Goal: Task Accomplishment & Management: Manage account settings

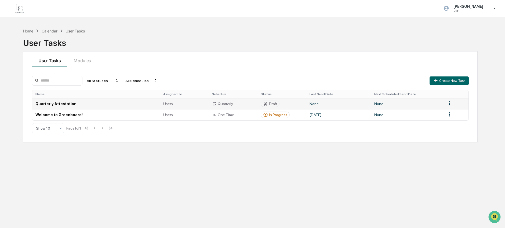
click at [381, 106] on td "None" at bounding box center [407, 103] width 72 height 11
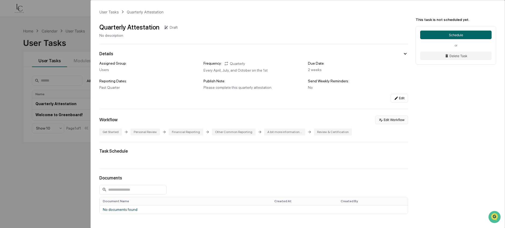
click at [396, 120] on button "Edit Workflow" at bounding box center [391, 120] width 33 height 9
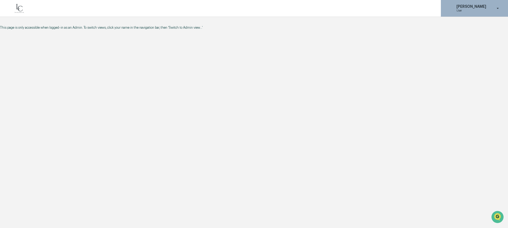
click at [486, 7] on p "[PERSON_NAME]" at bounding box center [470, 6] width 37 height 4
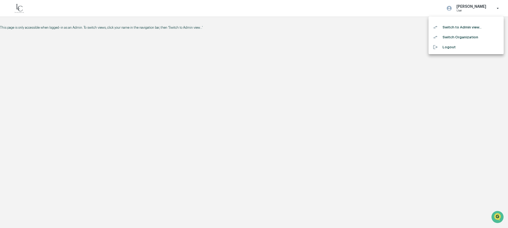
click at [483, 29] on li "Switch to Admin view..." at bounding box center [465, 27] width 75 height 10
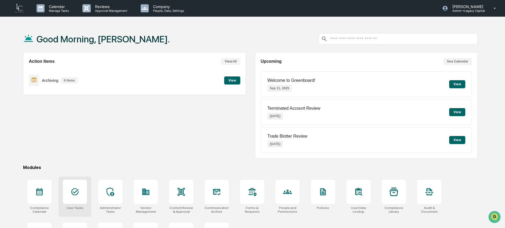
click at [83, 193] on div at bounding box center [75, 192] width 24 height 24
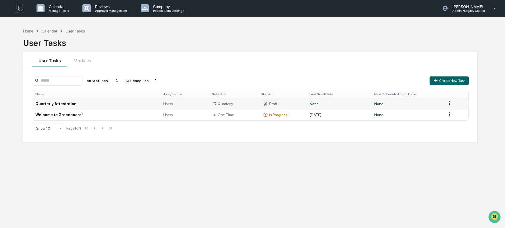
click at [107, 105] on td "Quarterly Attestation" at bounding box center [95, 103] width 127 height 11
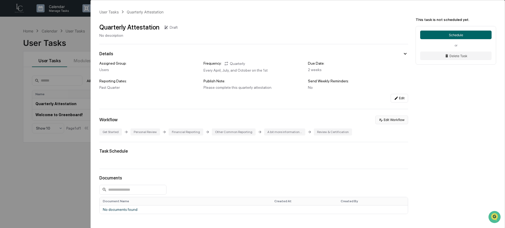
click at [388, 122] on button "Edit Workflow" at bounding box center [391, 120] width 33 height 9
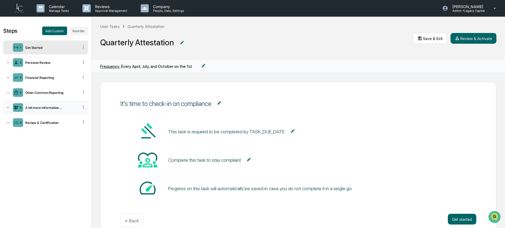
click at [57, 106] on div "A bit more information..." at bounding box center [51, 108] width 56 height 4
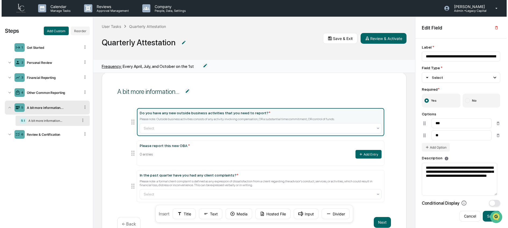
scroll to position [30, 0]
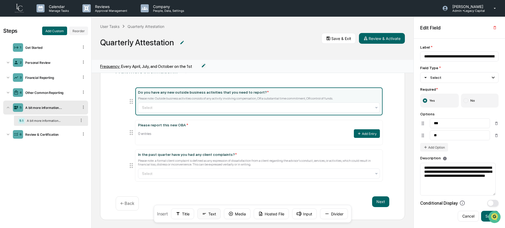
click at [215, 214] on button "Text" at bounding box center [208, 213] width 23 height 11
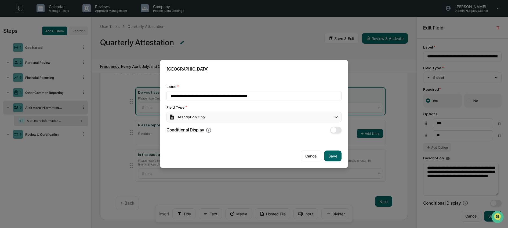
type input "**********"
click at [218, 115] on div "Description Only" at bounding box center [253, 117] width 175 height 11
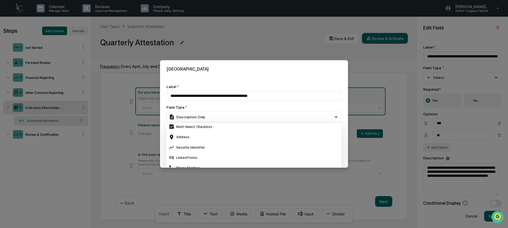
scroll to position [188, 0]
click at [213, 154] on div "Linked Forms" at bounding box center [253, 156] width 171 height 6
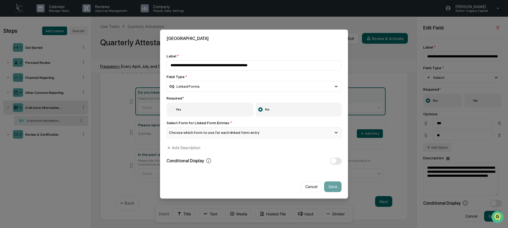
click at [213, 135] on span "Choose which form to use for each linked form entry" at bounding box center [214, 133] width 90 height 4
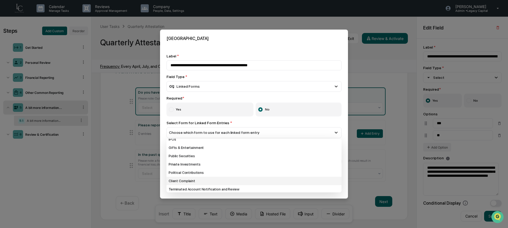
scroll to position [30, 0]
click at [208, 182] on div "Client Complaint" at bounding box center [253, 180] width 175 height 8
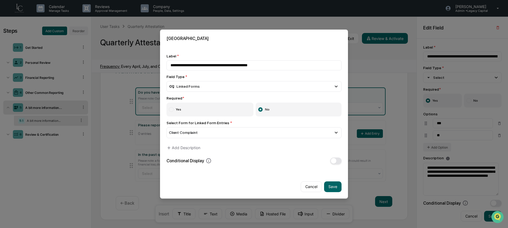
click at [335, 161] on span "button" at bounding box center [334, 161] width 6 height 6
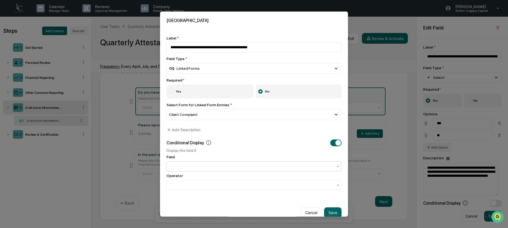
click at [245, 170] on div at bounding box center [252, 166] width 168 height 8
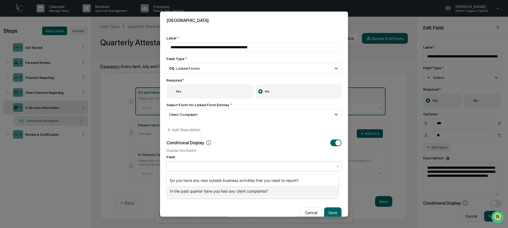
click at [241, 191] on div "In the past quarter have you had any client complaints?" at bounding box center [252, 191] width 171 height 11
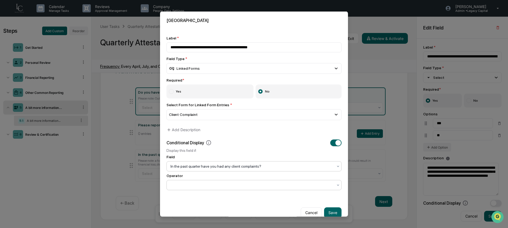
click at [240, 185] on div at bounding box center [251, 184] width 163 height 5
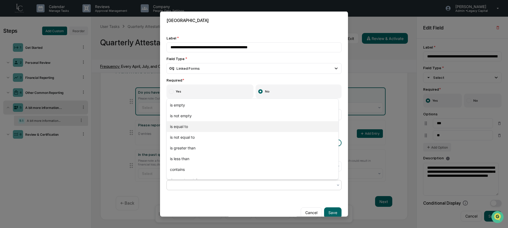
click at [218, 128] on div "is equal to" at bounding box center [252, 126] width 171 height 11
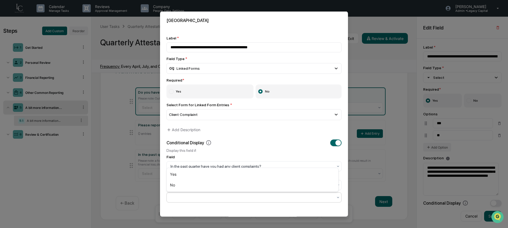
click at [216, 200] on div at bounding box center [251, 196] width 163 height 5
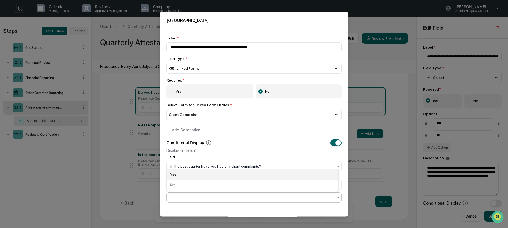
click at [210, 174] on div "Yes" at bounding box center [252, 174] width 171 height 11
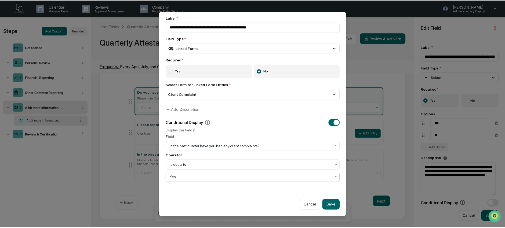
scroll to position [22, 0]
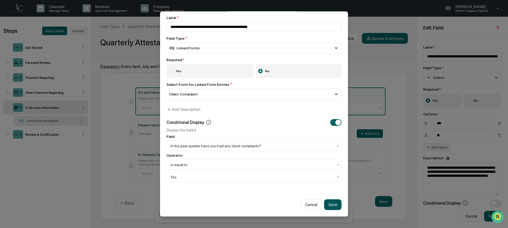
click at [326, 203] on button "Save" at bounding box center [332, 204] width 17 height 11
type input "**********"
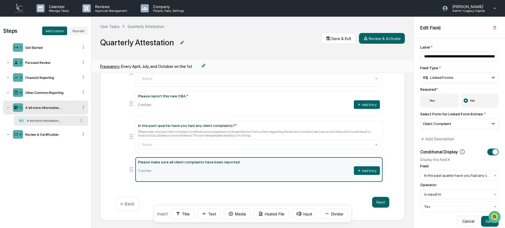
scroll to position [60, 0]
click at [207, 215] on button "Text" at bounding box center [208, 213] width 23 height 11
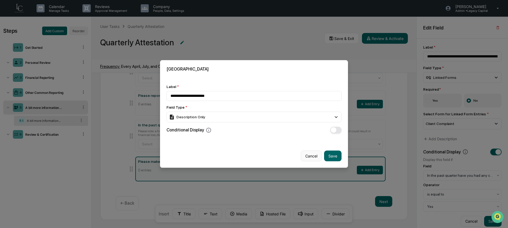
type input "**********"
click at [310, 156] on button "Cancel" at bounding box center [310, 156] width 21 height 11
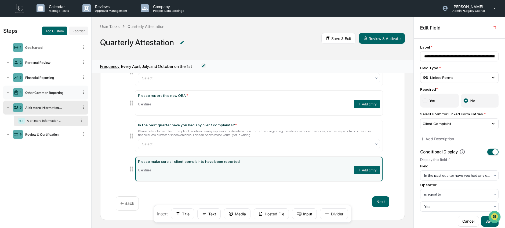
click at [83, 91] on icon at bounding box center [83, 91] width 1 height 3
click at [68, 93] on div "Other Common Reporting" at bounding box center [51, 93] width 56 height 4
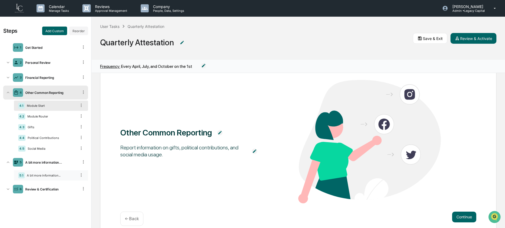
click at [49, 177] on div "A bit more information..." at bounding box center [51, 176] width 52 height 4
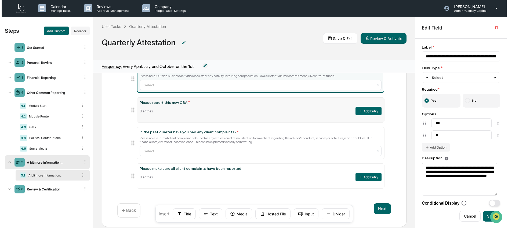
scroll to position [60, 0]
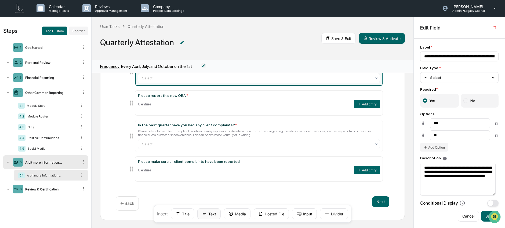
click at [211, 214] on button "Text" at bounding box center [208, 213] width 23 height 11
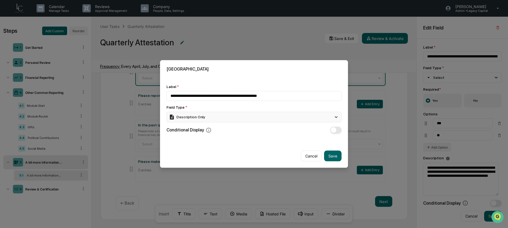
type input "**********"
click at [204, 119] on div "Description Only" at bounding box center [187, 117] width 36 height 6
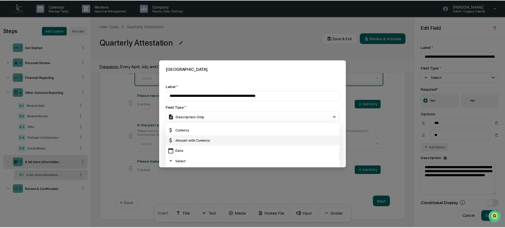
scroll to position [30, 0]
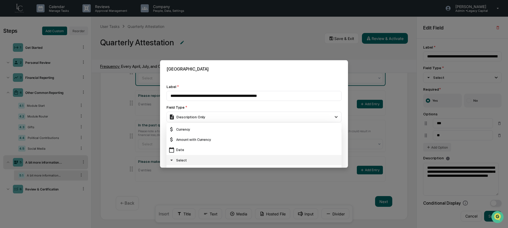
click at [207, 158] on div "Select" at bounding box center [253, 160] width 171 height 6
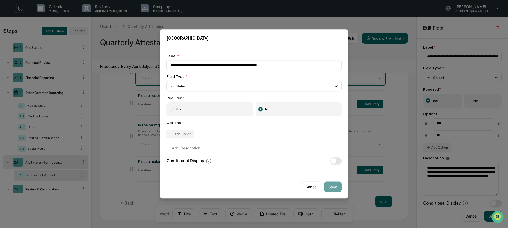
click at [201, 109] on label "Yes" at bounding box center [209, 109] width 87 height 14
click at [184, 133] on button "Add Option" at bounding box center [180, 134] width 28 height 9
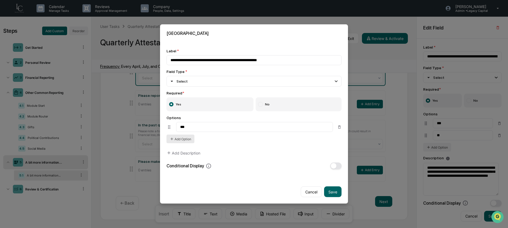
type input "***"
click at [186, 142] on button "Add Option" at bounding box center [180, 139] width 28 height 9
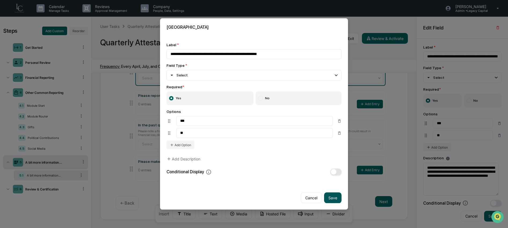
type input "**"
click at [331, 199] on button "Save" at bounding box center [332, 198] width 17 height 11
type input "**********"
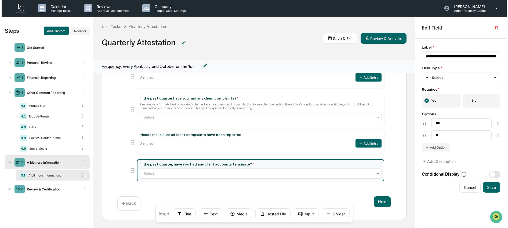
scroll to position [87, 0]
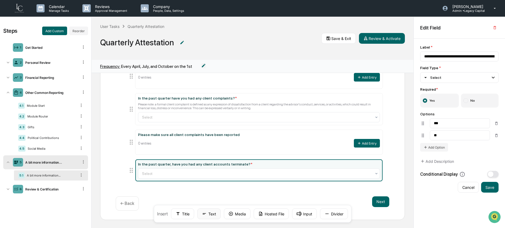
click at [214, 214] on button "Text" at bounding box center [208, 213] width 23 height 11
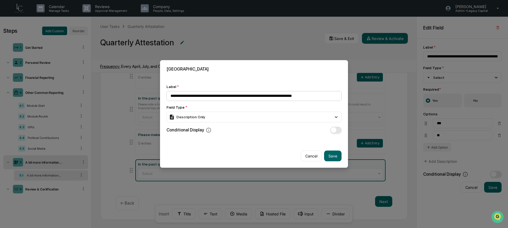
click at [287, 95] on input "**********" at bounding box center [253, 96] width 175 height 10
type input "**********"
click at [336, 114] on icon at bounding box center [336, 117] width 6 height 6
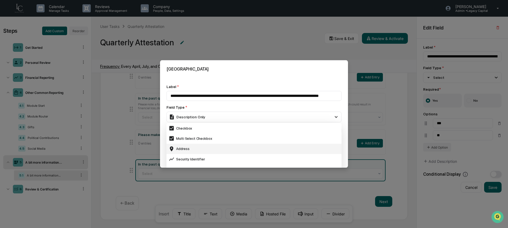
scroll to position [200, 0]
click at [260, 146] on div "Linked Forms" at bounding box center [253, 144] width 171 height 6
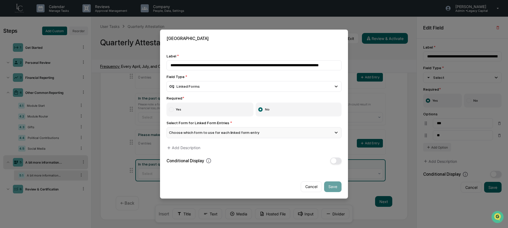
click at [250, 131] on span "Choose which form to use for each linked form entry" at bounding box center [214, 133] width 90 height 4
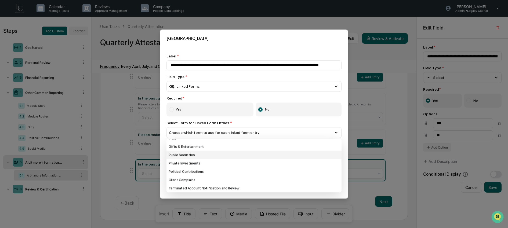
scroll to position [32, 0]
click at [245, 188] on div "Terminated Account Notification and Review" at bounding box center [253, 188] width 175 height 8
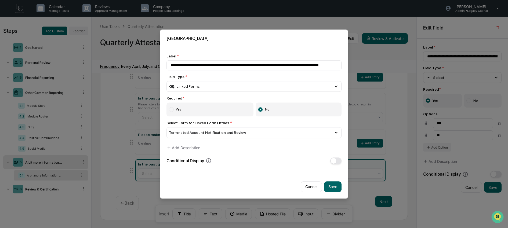
click at [243, 158] on div "Conditional Display" at bounding box center [253, 160] width 175 height 7
click at [332, 163] on span "button" at bounding box center [334, 161] width 6 height 6
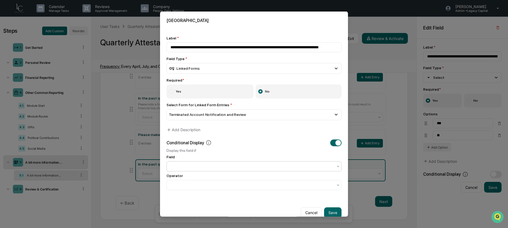
click at [276, 171] on div at bounding box center [253, 166] width 175 height 10
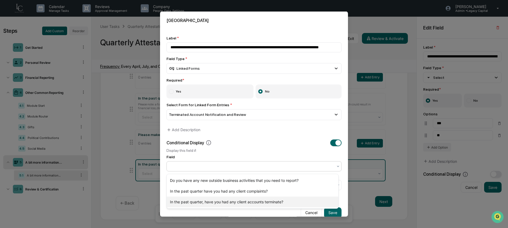
click at [257, 202] on div "In the past quarter, have you had any client accounts terminate?" at bounding box center [252, 202] width 171 height 11
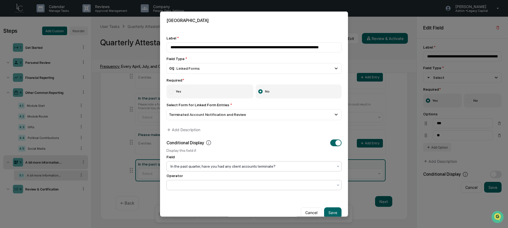
click at [259, 188] on div at bounding box center [251, 184] width 163 height 5
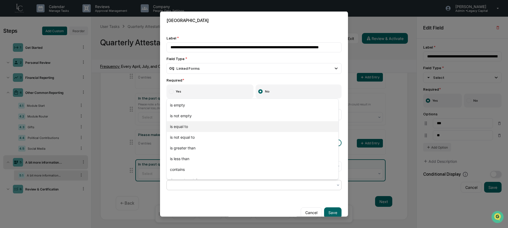
click at [241, 128] on div "is equal to" at bounding box center [252, 126] width 171 height 11
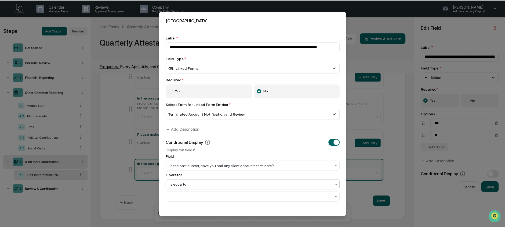
scroll to position [22, 0]
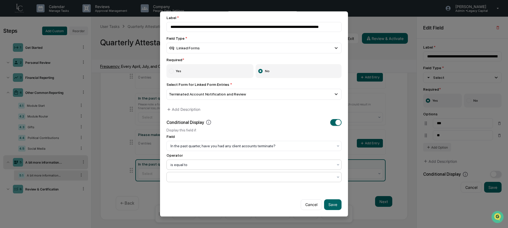
click at [240, 177] on div at bounding box center [251, 176] width 163 height 5
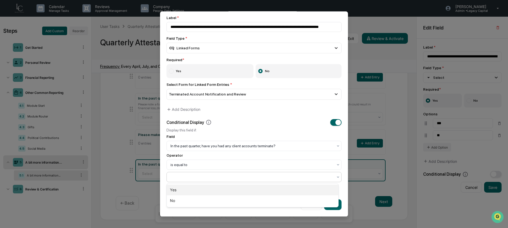
click at [235, 192] on div "Yes" at bounding box center [252, 190] width 171 height 11
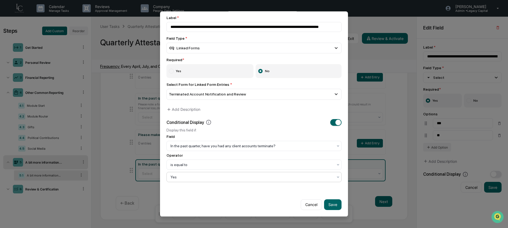
click at [330, 203] on button "Save" at bounding box center [332, 204] width 17 height 11
type input "**********"
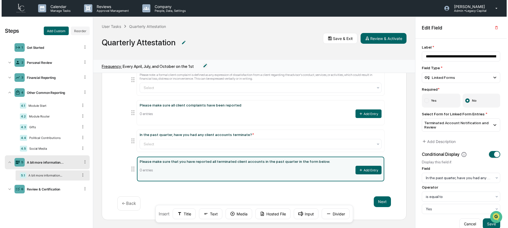
scroll to position [0, 0]
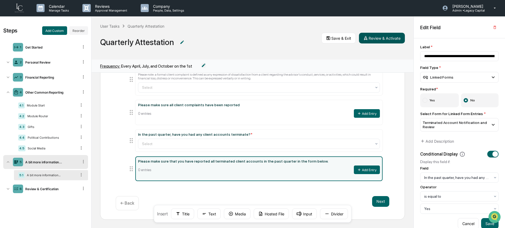
click at [378, 41] on button "Review & Activate" at bounding box center [382, 38] width 46 height 11
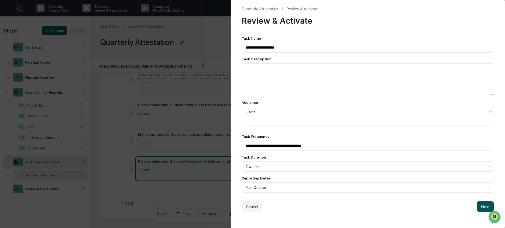
click at [482, 205] on button "Next" at bounding box center [484, 206] width 17 height 11
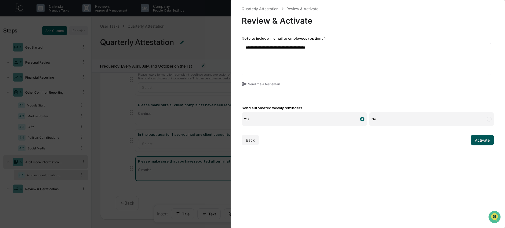
click at [478, 143] on button "Activate" at bounding box center [481, 140] width 23 height 11
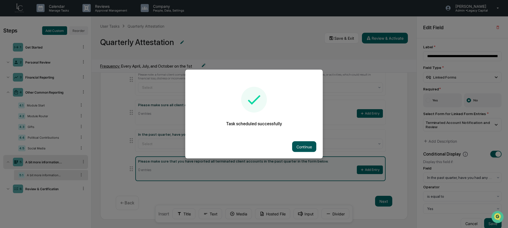
click at [307, 148] on button "Continue" at bounding box center [304, 146] width 24 height 11
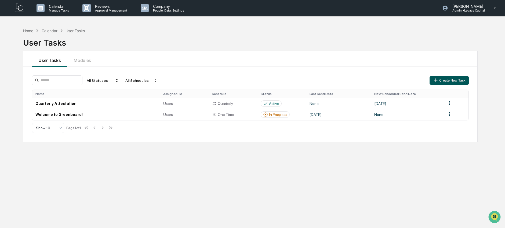
click at [442, 80] on button "Create New Task" at bounding box center [448, 80] width 39 height 9
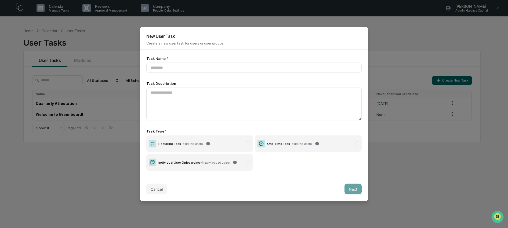
drag, startPoint x: 194, startPoint y: 165, endPoint x: 194, endPoint y: 160, distance: 5.1
click at [194, 164] on div "Individual User Onboarding - Newly added users" at bounding box center [193, 163] width 71 height 4
click at [199, 68] on input at bounding box center [253, 68] width 215 height 10
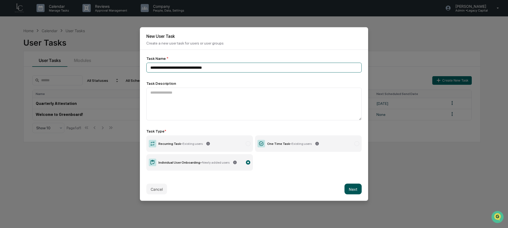
type input "**********"
click at [349, 189] on button "Next" at bounding box center [352, 189] width 17 height 11
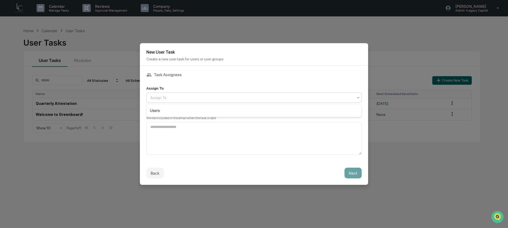
click at [203, 98] on div at bounding box center [251, 97] width 203 height 5
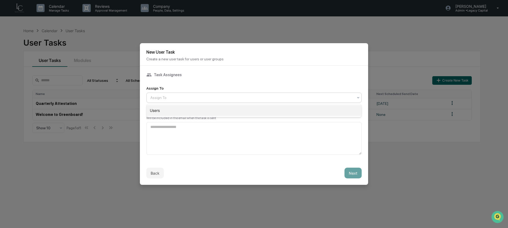
click at [204, 109] on div "Users" at bounding box center [253, 110] width 215 height 11
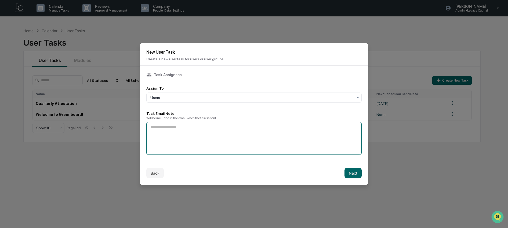
click at [201, 133] on textarea at bounding box center [253, 138] width 215 height 33
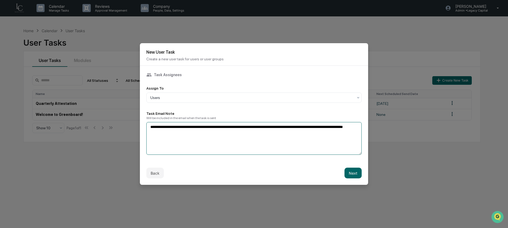
click at [278, 137] on textarea "**********" at bounding box center [253, 138] width 215 height 33
type textarea "**********"
click at [353, 177] on button "Next" at bounding box center [352, 173] width 17 height 11
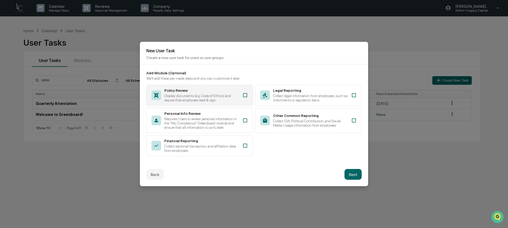
click at [223, 97] on div "Display documents (e.g. Code of Ethics) and require that employees read & sign." at bounding box center [201, 98] width 75 height 9
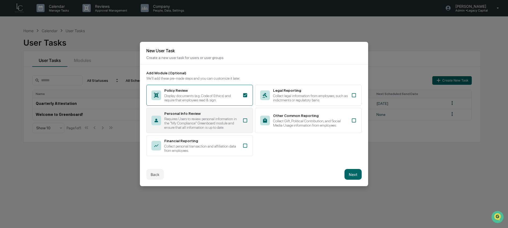
click at [222, 117] on div "Requires Users to review personal information in the "My Compliance" Greenboard…" at bounding box center [201, 123] width 75 height 13
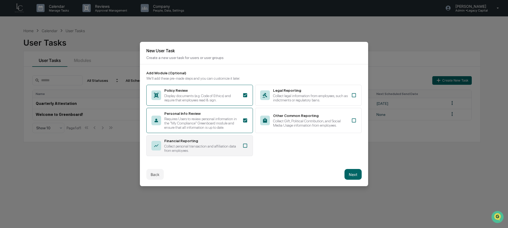
click at [225, 143] on div "Financial Reporting" at bounding box center [201, 141] width 75 height 4
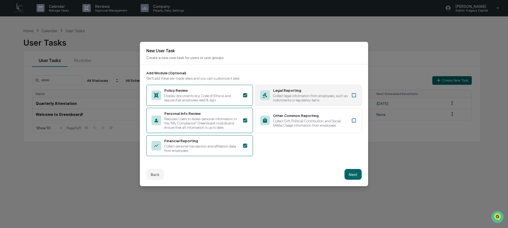
click at [311, 98] on div "Collect legal information from employees, such as indictments or regulatory ban…" at bounding box center [310, 98] width 75 height 9
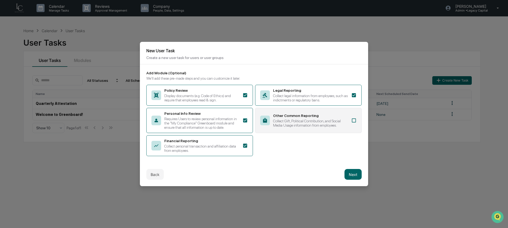
click at [310, 119] on div "Collect Gift, Political Contribution, and Social Media Usage information from e…" at bounding box center [310, 123] width 75 height 9
click at [355, 179] on button "Next" at bounding box center [352, 174] width 17 height 11
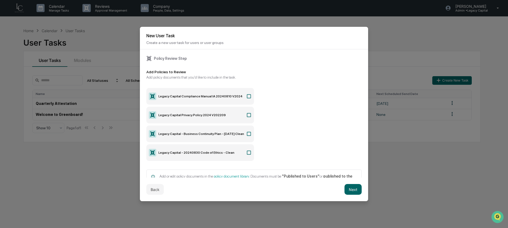
click at [196, 103] on label "Legacy Capital Compliance Manual IA 20240810 V2024" at bounding box center [200, 96] width 108 height 17
click at [198, 117] on label "Legacy Capital Privacy Policy 2024 V202209" at bounding box center [200, 115] width 108 height 17
click at [201, 136] on label "Legacy Capital - Business Continuity Plan - December 2024 Clean" at bounding box center [200, 134] width 108 height 17
click at [202, 152] on label "Legacy Capital - 20240830 Code of Ethics - Clean" at bounding box center [200, 152] width 108 height 17
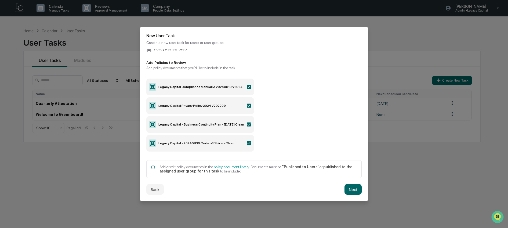
scroll to position [18, 0]
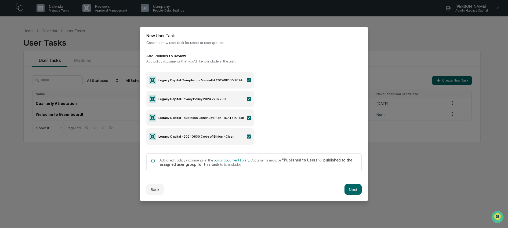
click at [352, 189] on button "Next" at bounding box center [352, 189] width 17 height 11
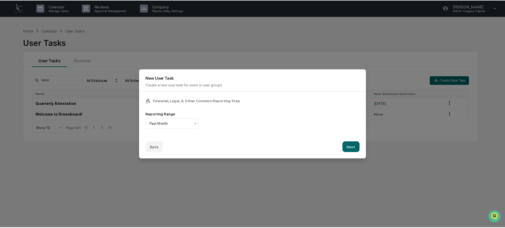
scroll to position [0, 0]
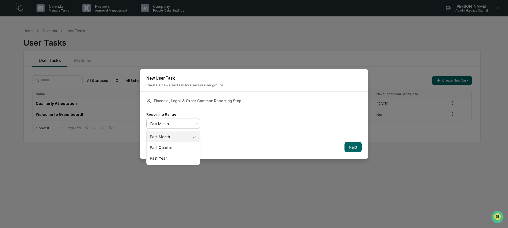
click at [190, 127] on div "Past Month" at bounding box center [171, 124] width 47 height 8
click at [185, 138] on div "Past Month" at bounding box center [172, 136] width 53 height 11
click at [351, 147] on button "Next" at bounding box center [352, 147] width 17 height 11
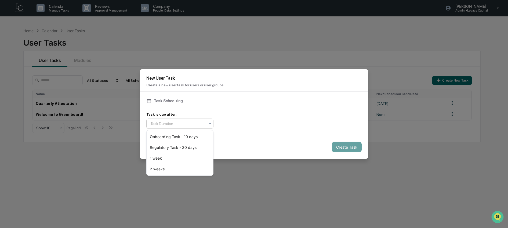
click at [197, 126] on div at bounding box center [177, 123] width 55 height 5
click at [194, 136] on div "Onboarding Task - 10 days" at bounding box center [179, 136] width 67 height 11
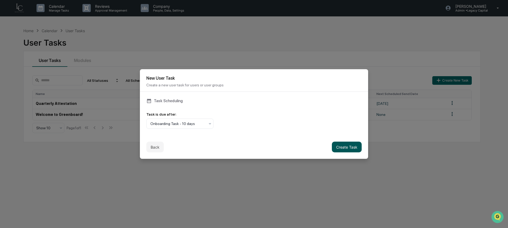
click at [356, 149] on button "Create Task" at bounding box center [347, 147] width 30 height 11
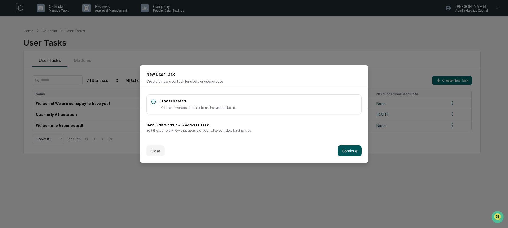
click at [354, 152] on button "Continue" at bounding box center [349, 150] width 24 height 11
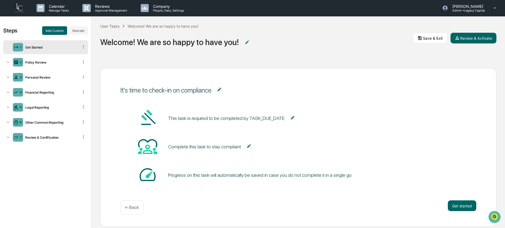
click at [21, 9] on img at bounding box center [19, 8] width 13 height 10
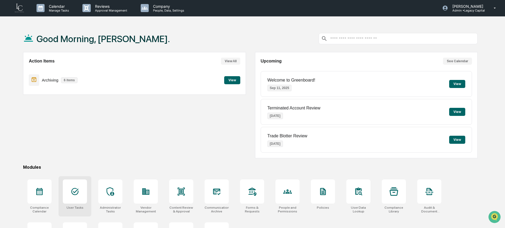
click at [74, 186] on div at bounding box center [75, 191] width 24 height 24
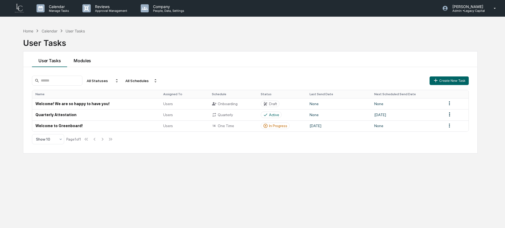
click at [85, 61] on button "Modules" at bounding box center [82, 60] width 30 height 16
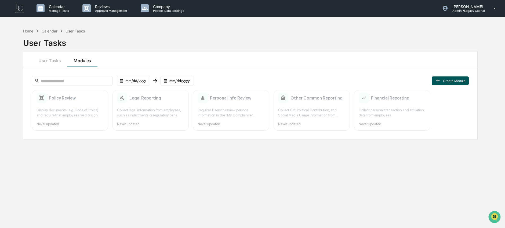
click at [441, 80] on button "Create Module" at bounding box center [449, 80] width 37 height 9
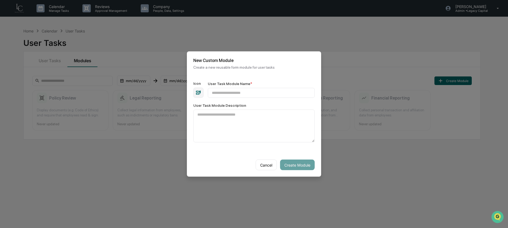
click at [198, 92] on icon "button" at bounding box center [198, 93] width 6 height 6
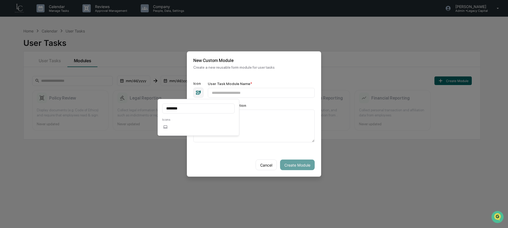
type input "********"
click at [166, 127] on icon at bounding box center [165, 127] width 4 height 4
click at [233, 94] on input "User Task Module Name *" at bounding box center [261, 93] width 107 height 10
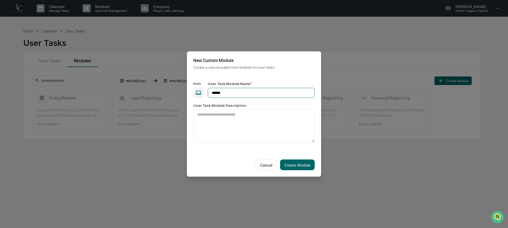
type input "**********"
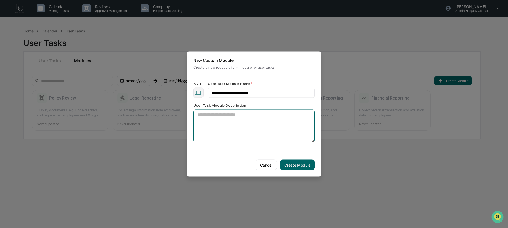
click at [285, 125] on textarea "User Task Module Description" at bounding box center [253, 126] width 121 height 33
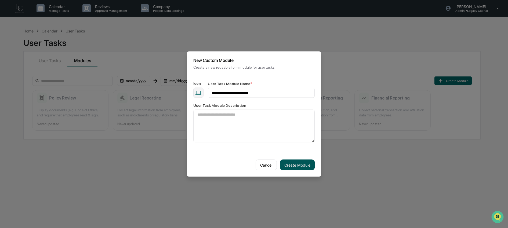
click at [301, 164] on button "Create Module" at bounding box center [297, 165] width 35 height 11
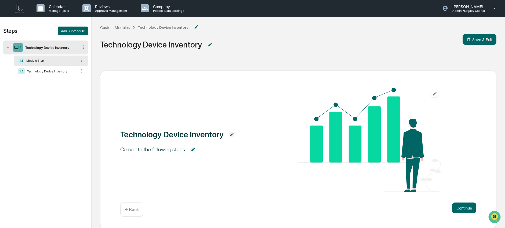
click at [196, 149] on img at bounding box center [192, 149] width 5 height 5
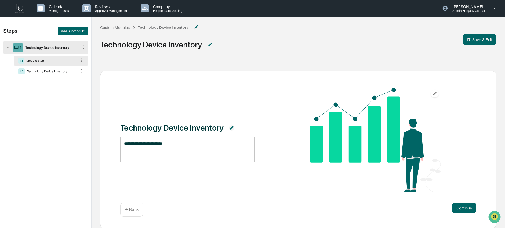
click at [197, 146] on textarea "**********" at bounding box center [187, 149] width 127 height 17
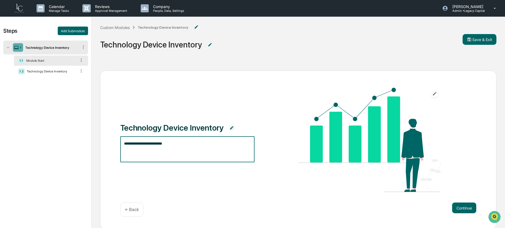
type textarea "**********"
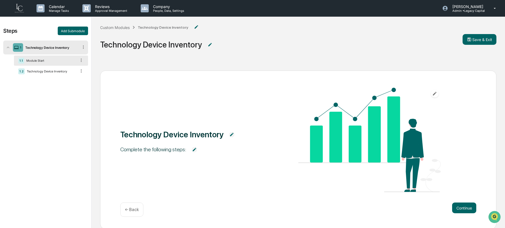
click at [197, 149] on img at bounding box center [194, 149] width 5 height 5
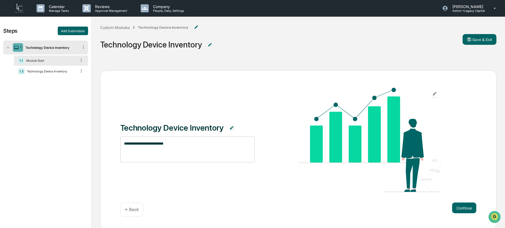
click at [188, 147] on textarea "**********" at bounding box center [187, 149] width 127 height 17
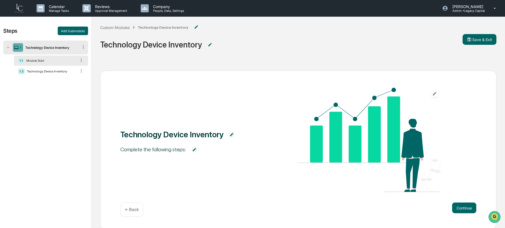
click at [197, 150] on img at bounding box center [194, 149] width 5 height 5
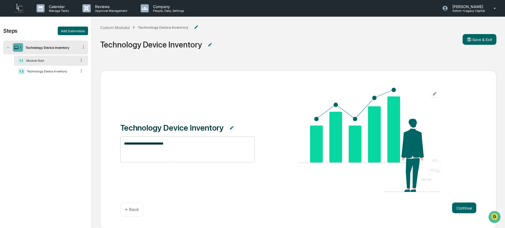
click at [178, 145] on textarea "**********" at bounding box center [187, 149] width 127 height 17
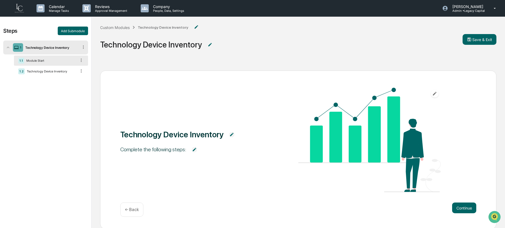
click at [196, 150] on img at bounding box center [194, 149] width 5 height 5
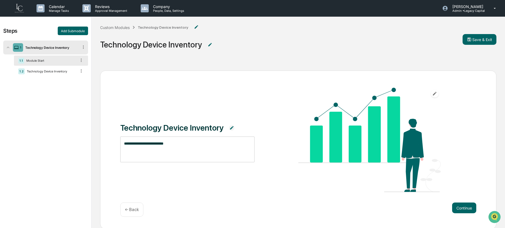
click at [188, 143] on textarea "**********" at bounding box center [187, 149] width 127 height 17
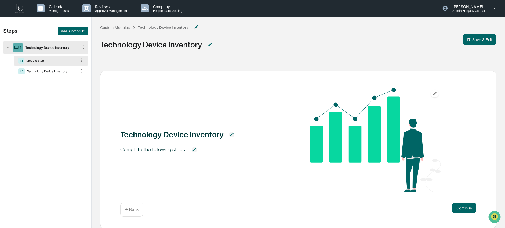
click at [257, 185] on div "Technology Device Inventory Complete the following steps:" at bounding box center [298, 140] width 356 height 105
click at [436, 94] on icon "button" at bounding box center [434, 93] width 5 height 5
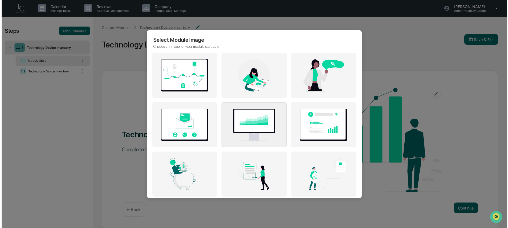
scroll to position [199, 0]
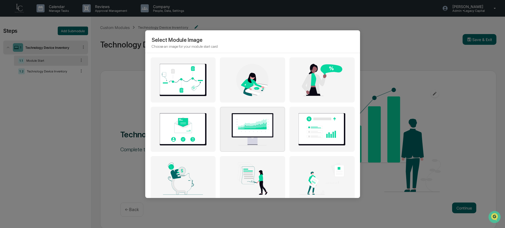
click at [253, 127] on img at bounding box center [252, 129] width 58 height 32
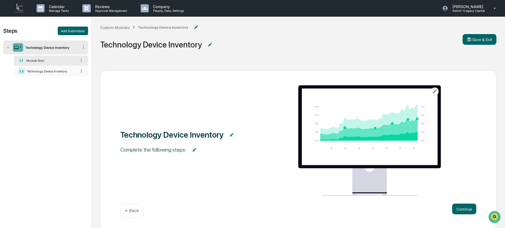
click at [67, 70] on div "Technology Device Inventory" at bounding box center [51, 71] width 52 height 4
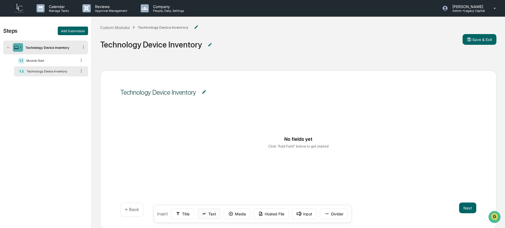
click at [206, 213] on icon at bounding box center [204, 213] width 5 height 5
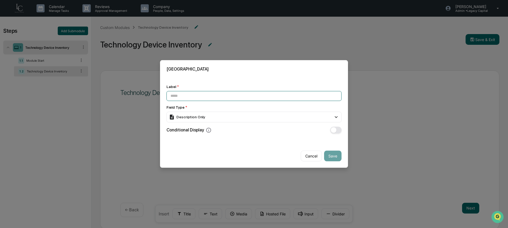
paste input "**********"
type input "**********"
click at [300, 119] on div "Description Only" at bounding box center [253, 117] width 175 height 11
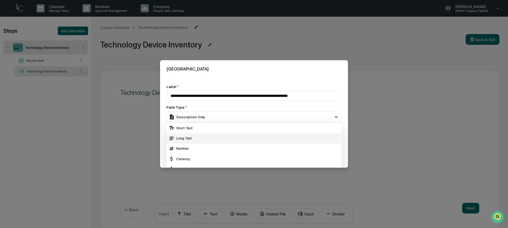
click at [247, 136] on div "Long Text" at bounding box center [253, 138] width 171 height 6
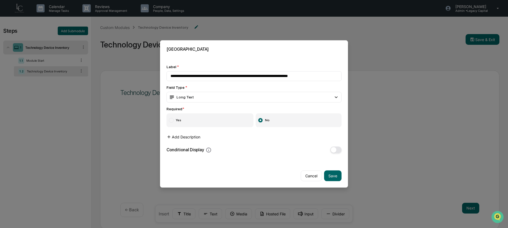
click at [187, 137] on button "Add Description" at bounding box center [183, 137] width 34 height 11
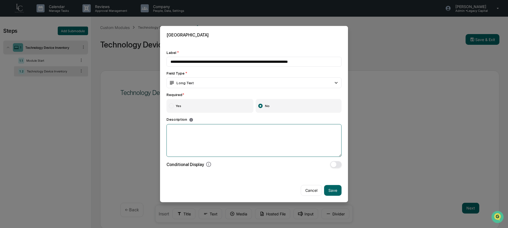
click at [189, 141] on textarea at bounding box center [253, 140] width 175 height 33
paste textarea "**********"
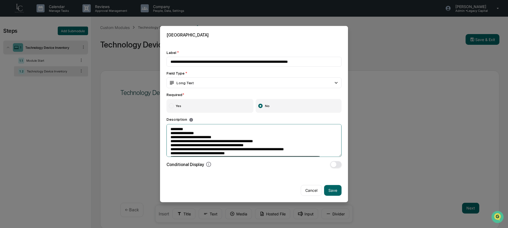
scroll to position [12, 0]
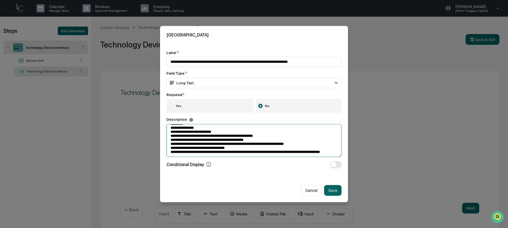
type textarea "**********"
click at [232, 106] on label "Yes" at bounding box center [209, 106] width 87 height 14
click at [328, 192] on button "Save" at bounding box center [332, 190] width 17 height 11
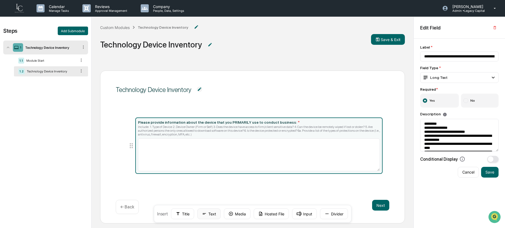
click at [206, 214] on icon at bounding box center [204, 213] width 5 height 5
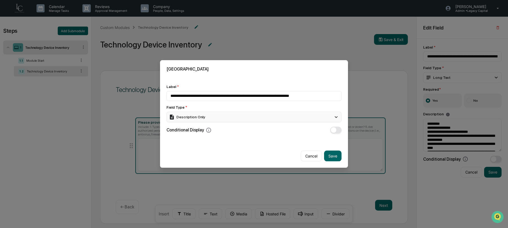
type input "**********"
click at [193, 117] on div "Description Only" at bounding box center [187, 117] width 36 height 6
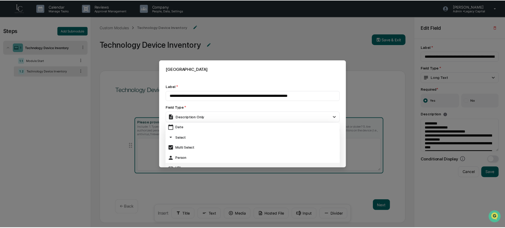
scroll to position [42, 0]
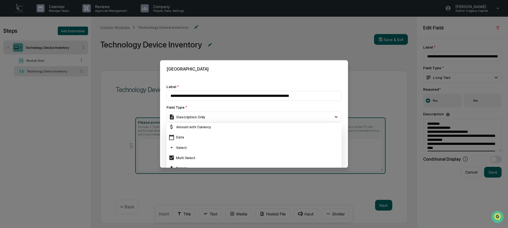
click at [210, 144] on div "Select" at bounding box center [253, 147] width 175 height 10
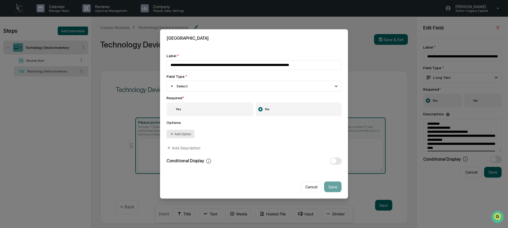
click at [186, 136] on button "Add Option" at bounding box center [180, 134] width 28 height 9
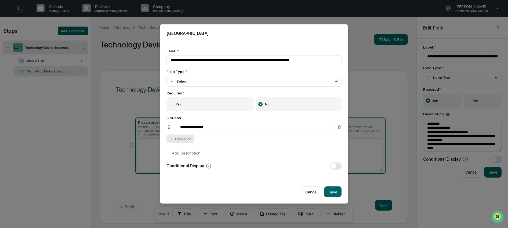
type input "**********"
click at [180, 135] on div "**********" at bounding box center [253, 130] width 175 height 28
click at [181, 138] on button "Add Option" at bounding box center [180, 139] width 28 height 9
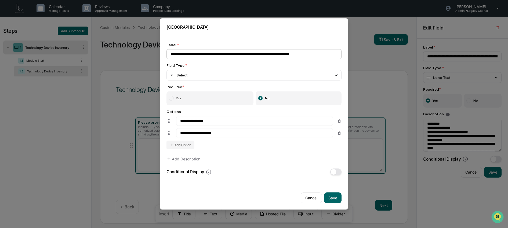
type input "**********"
click at [216, 56] on input "**********" at bounding box center [253, 54] width 175 height 10
type input "**********"
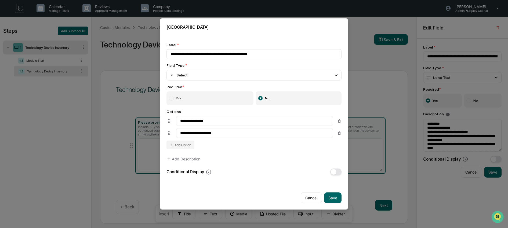
drag, startPoint x: 206, startPoint y: 96, endPoint x: 209, endPoint y: 99, distance: 3.8
click at [206, 96] on label "Yes" at bounding box center [209, 98] width 87 height 14
click at [336, 198] on button "Save" at bounding box center [332, 198] width 17 height 11
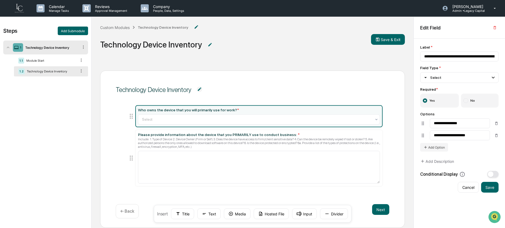
drag, startPoint x: 131, startPoint y: 181, endPoint x: 128, endPoint y: 120, distance: 61.3
click at [128, 118] on icon at bounding box center [131, 116] width 8 height 8
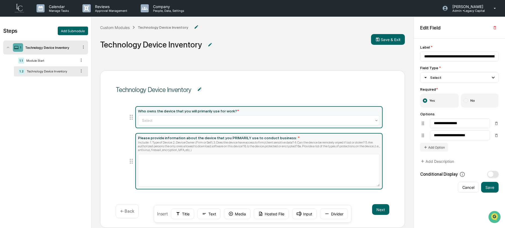
click at [174, 146] on div "Include: 1. Type of Device 2. Device Owner (Firm or Self) 3. Does the device ha…" at bounding box center [259, 146] width 242 height 11
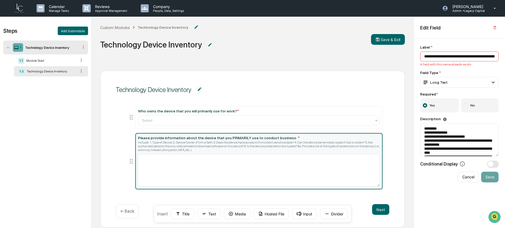
type input "**********"
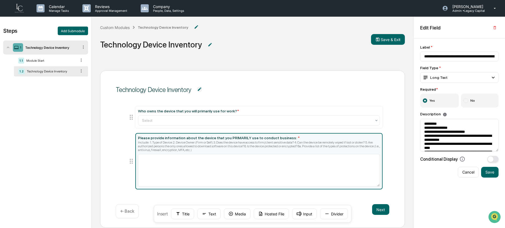
click at [488, 161] on span "button" at bounding box center [490, 159] width 6 height 6
click at [448, 185] on div at bounding box center [457, 182] width 66 height 5
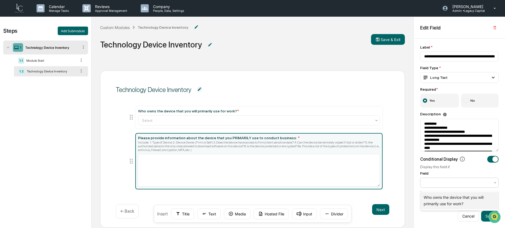
click at [453, 196] on div "Who owns the device that you will primarily use for work?" at bounding box center [459, 200] width 78 height 17
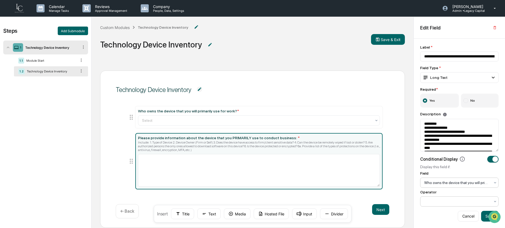
click at [453, 202] on div at bounding box center [457, 201] width 66 height 5
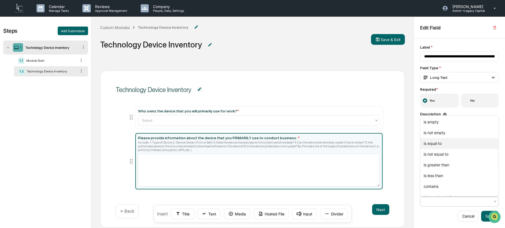
click at [447, 144] on div "is equal to" at bounding box center [459, 143] width 78 height 11
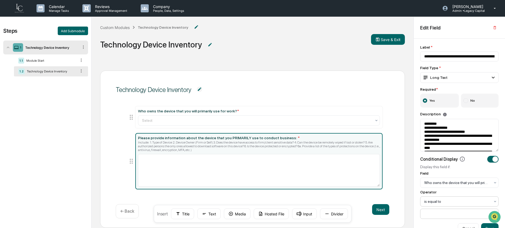
click at [447, 216] on div at bounding box center [457, 213] width 66 height 5
click at [448, 200] on div "Personally Owned Device" at bounding box center [459, 202] width 78 height 11
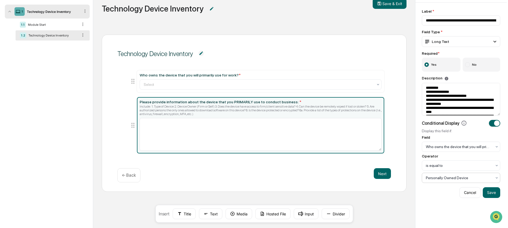
scroll to position [36, 0]
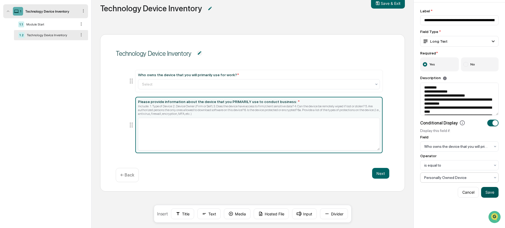
click at [488, 194] on button "Save" at bounding box center [489, 192] width 17 height 11
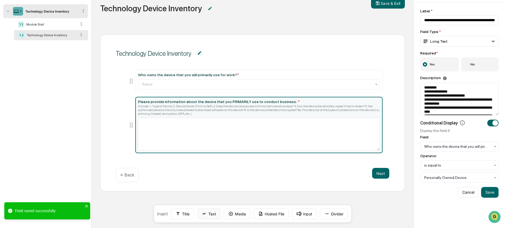
click at [211, 214] on button "Text" at bounding box center [208, 213] width 23 height 11
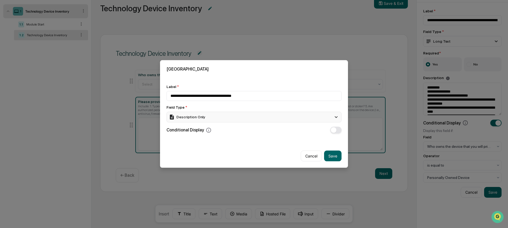
type input "**********"
click at [211, 119] on div "Description Only" at bounding box center [253, 117] width 175 height 11
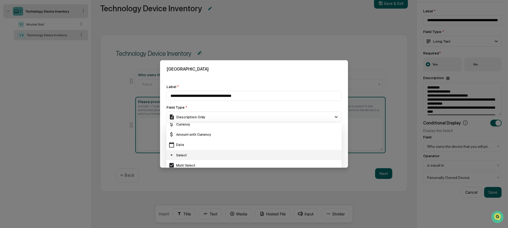
scroll to position [39, 0]
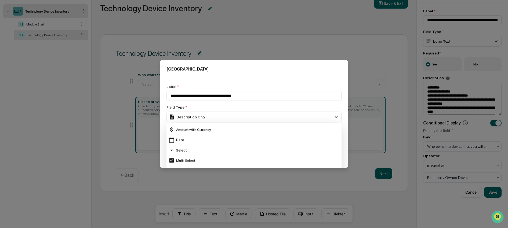
click at [206, 150] on div "Select" at bounding box center [253, 150] width 171 height 6
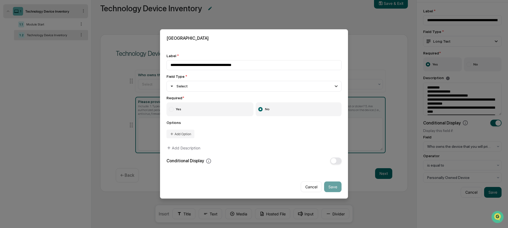
drag, startPoint x: 200, startPoint y: 109, endPoint x: 192, endPoint y: 125, distance: 17.8
click at [200, 109] on label "Yes" at bounding box center [209, 109] width 87 height 14
click at [189, 137] on button "Add Option" at bounding box center [180, 134] width 28 height 9
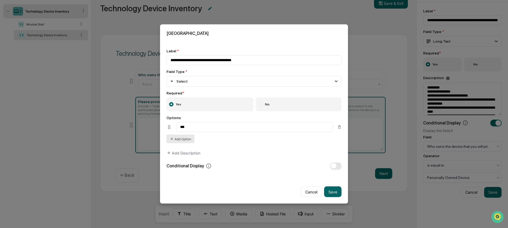
type input "***"
click at [190, 135] on button "Add Option" at bounding box center [180, 139] width 28 height 9
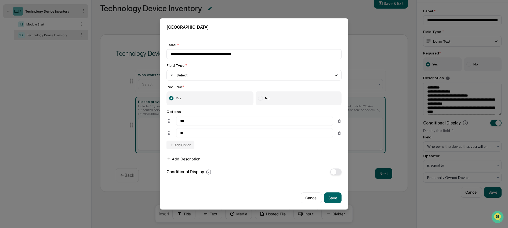
type input "**"
click at [188, 156] on button "Add Description" at bounding box center [183, 159] width 34 height 11
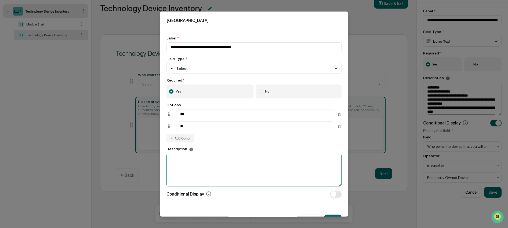
click at [188, 163] on textarea at bounding box center [253, 169] width 175 height 33
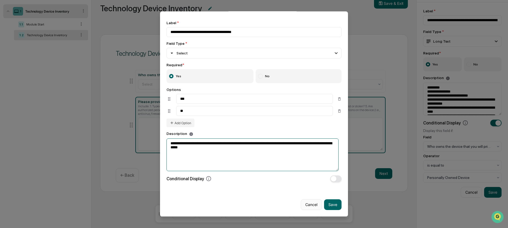
scroll to position [17, 0]
type textarea "**********"
click at [332, 204] on button "Save" at bounding box center [332, 204] width 17 height 11
type input "**********"
type textarea "**********"
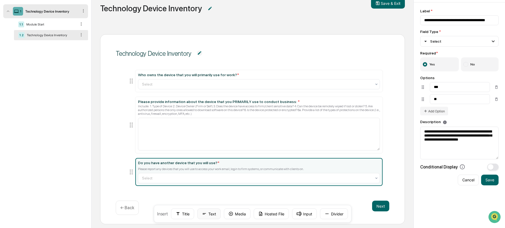
click at [205, 216] on icon at bounding box center [204, 213] width 5 height 5
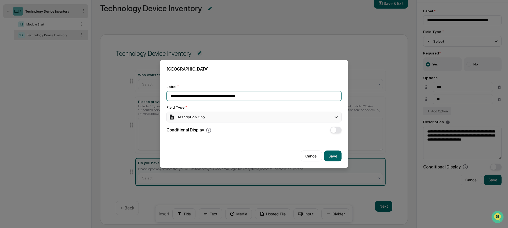
type input "**********"
click at [276, 118] on div "Description Only" at bounding box center [253, 117] width 175 height 11
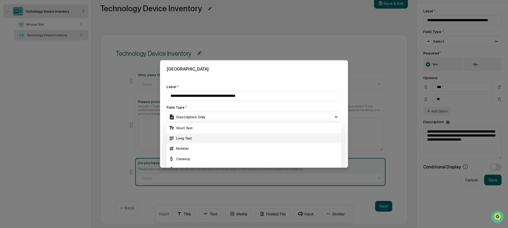
click at [272, 140] on div "Long Text" at bounding box center [253, 138] width 171 height 6
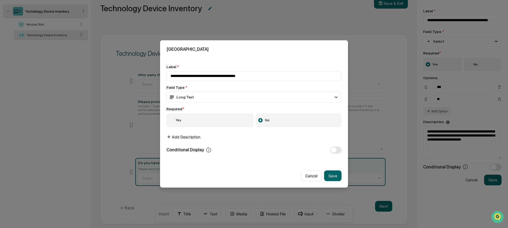
click at [185, 140] on button "Add Description" at bounding box center [183, 137] width 34 height 11
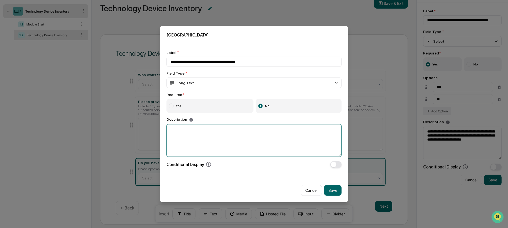
click at [185, 145] on textarea at bounding box center [253, 140] width 175 height 33
paste textarea "**********"
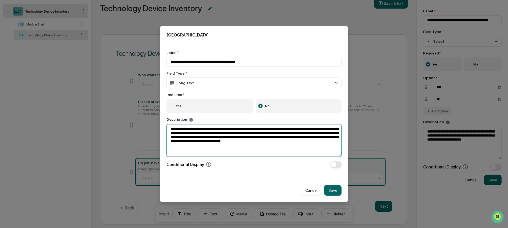
type textarea "**********"
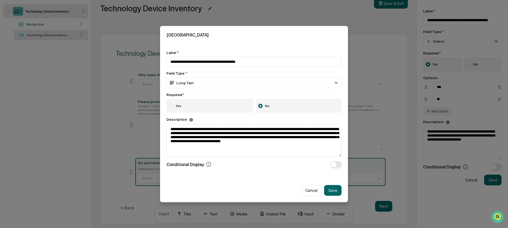
click at [205, 108] on label "Yes" at bounding box center [209, 106] width 87 height 14
click at [334, 161] on div "**********" at bounding box center [253, 109] width 175 height 118
click at [334, 166] on span "button" at bounding box center [334, 164] width 6 height 6
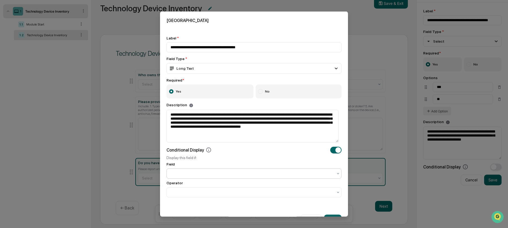
click at [265, 178] on div at bounding box center [253, 173] width 175 height 10
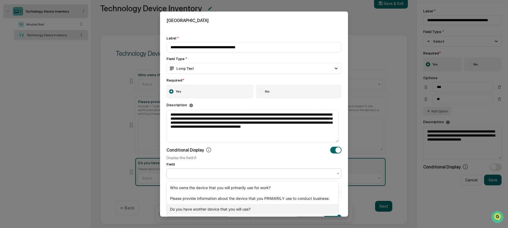
click at [250, 207] on div "Do you have another device that you will use?" at bounding box center [252, 209] width 171 height 11
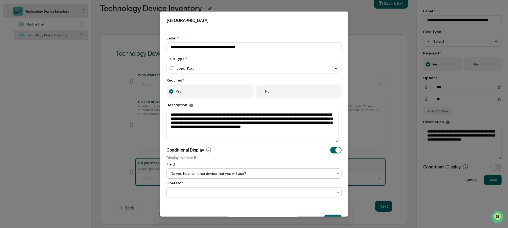
click at [249, 194] on div at bounding box center [251, 191] width 163 height 5
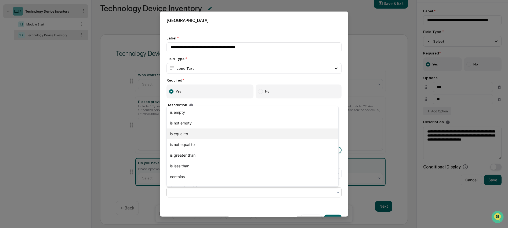
click at [240, 131] on div "is equal to" at bounding box center [252, 133] width 171 height 11
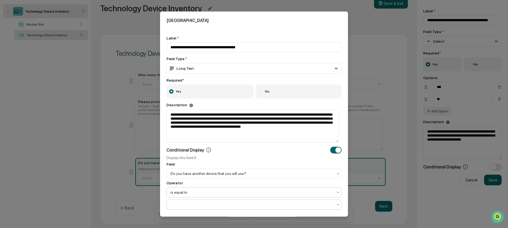
click at [227, 204] on div at bounding box center [251, 204] width 163 height 5
click at [226, 179] on div "Yes" at bounding box center [252, 181] width 171 height 11
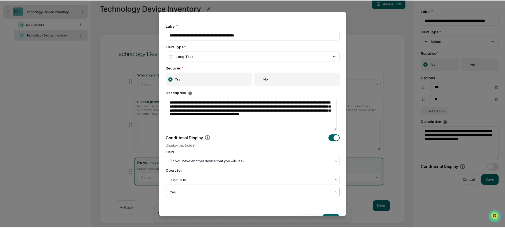
scroll to position [29, 0]
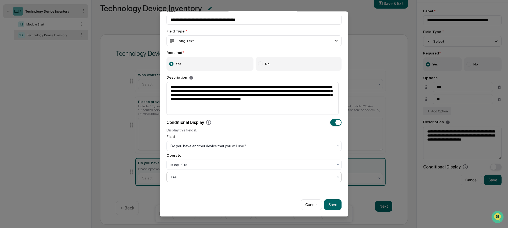
click at [327, 206] on button "Save" at bounding box center [332, 204] width 17 height 11
type input "**********"
type textarea "**********"
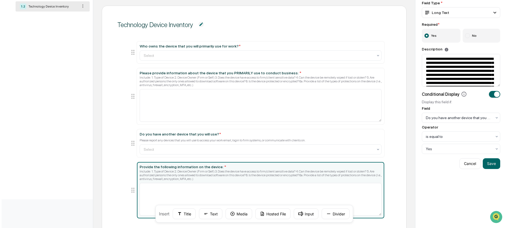
scroll to position [105, 0]
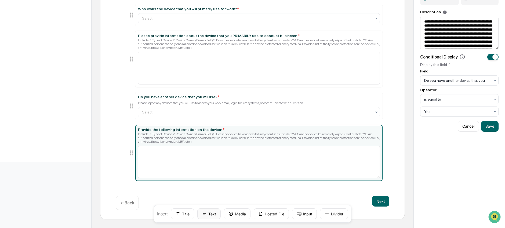
click at [205, 215] on icon at bounding box center [204, 213] width 5 height 5
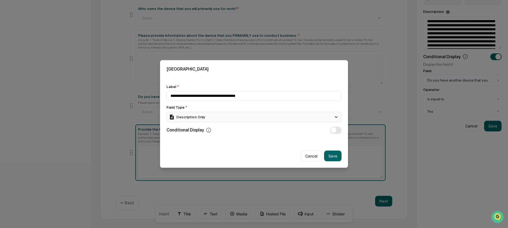
type input "**********"
click at [221, 120] on div "Description Only" at bounding box center [253, 117] width 175 height 11
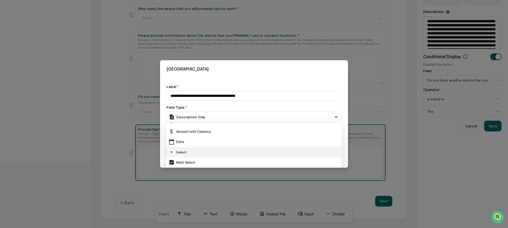
scroll to position [39, 0]
click at [217, 151] on div "Select" at bounding box center [253, 150] width 171 height 6
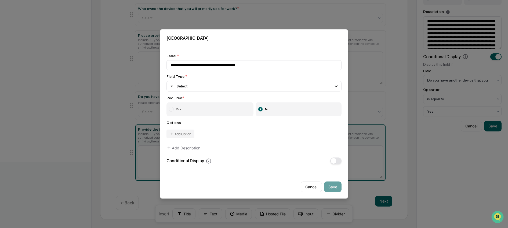
click at [189, 115] on label "Yes" at bounding box center [209, 109] width 87 height 14
click at [184, 136] on button "Add Option" at bounding box center [180, 134] width 28 height 9
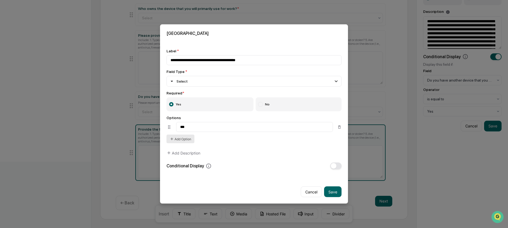
type input "***"
click at [188, 140] on button "Add Option" at bounding box center [180, 139] width 28 height 9
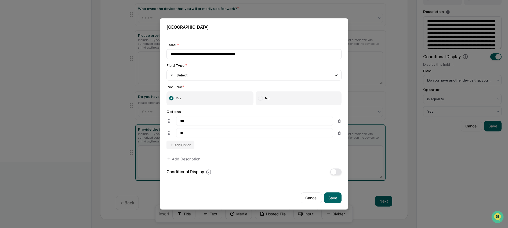
type input "**"
click at [336, 174] on button "button" at bounding box center [335, 172] width 11 height 7
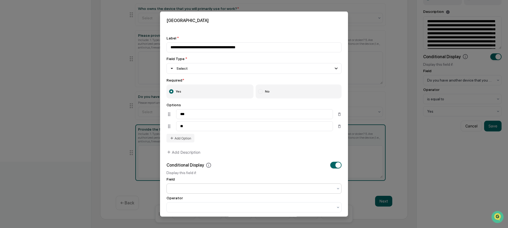
click at [259, 189] on div at bounding box center [251, 188] width 163 height 5
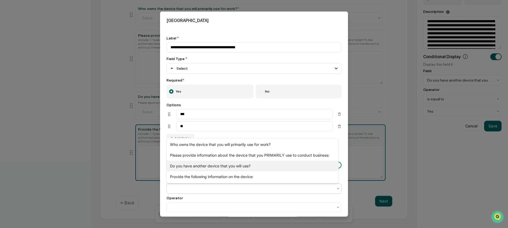
click at [255, 167] on div "Do you have another device that you will use?" at bounding box center [252, 166] width 171 height 11
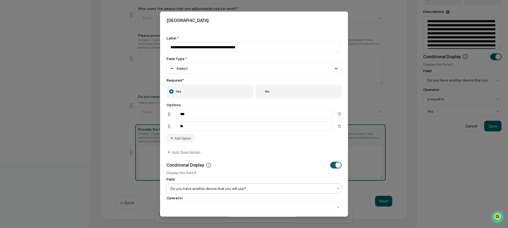
scroll to position [1, 0]
click at [243, 207] on div at bounding box center [251, 206] width 163 height 5
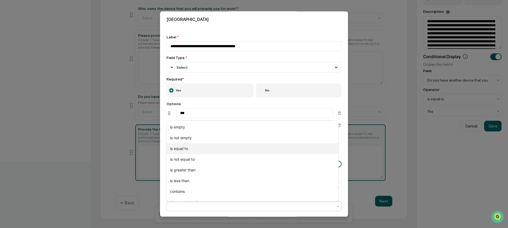
click at [232, 149] on div "is equal to" at bounding box center [252, 148] width 171 height 11
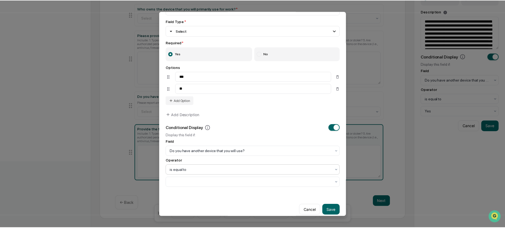
scroll to position [45, 0]
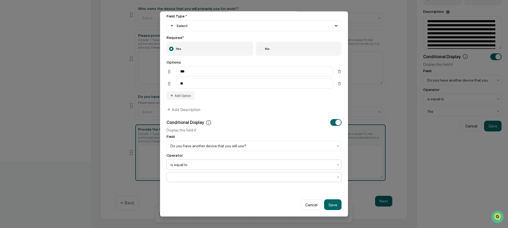
click at [227, 175] on div at bounding box center [251, 177] width 163 height 5
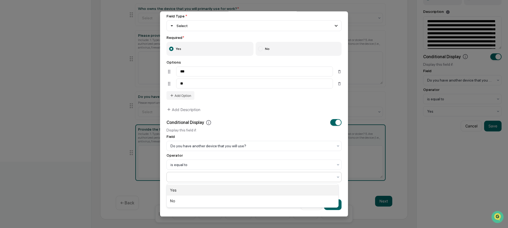
click at [217, 192] on div "Yes" at bounding box center [252, 190] width 171 height 11
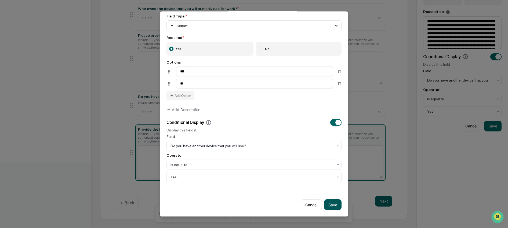
click at [328, 206] on button "Save" at bounding box center [332, 205] width 17 height 11
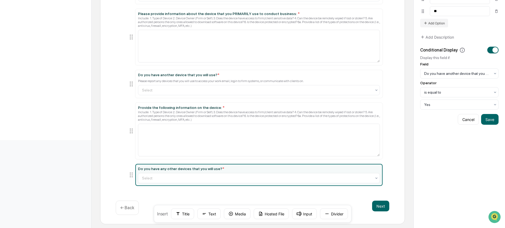
scroll to position [132, 0]
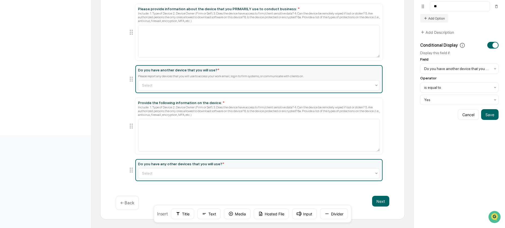
click at [197, 74] on div "Please report any devices that you will use to access your work email, login to…" at bounding box center [259, 76] width 242 height 4
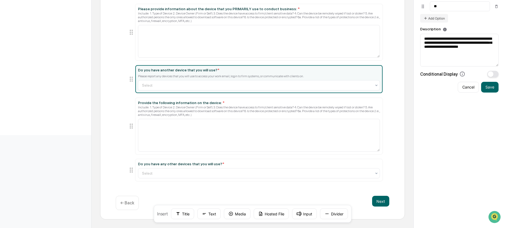
click at [198, 74] on div "Please report any devices that you will use to access your work email, login to…" at bounding box center [259, 76] width 242 height 4
click at [441, 44] on textarea "**********" at bounding box center [459, 50] width 78 height 33
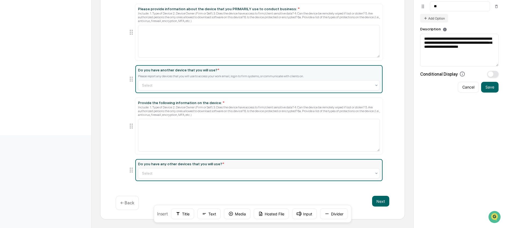
click at [284, 167] on div "Do you have any other devices that you will use? * Select" at bounding box center [259, 170] width 242 height 17
type input "**********"
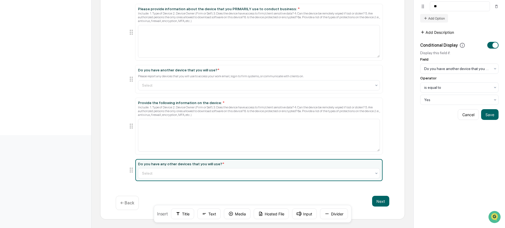
click at [444, 32] on button "Add Description" at bounding box center [437, 32] width 34 height 11
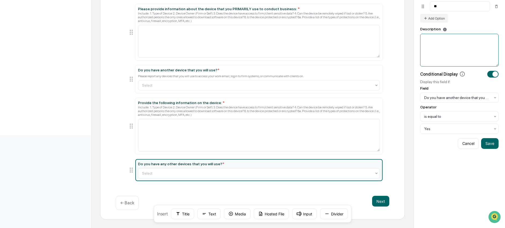
click at [440, 46] on textarea at bounding box center [459, 50] width 78 height 33
paste textarea "**********"
type textarea "**********"
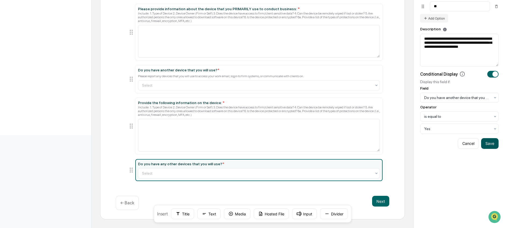
drag, startPoint x: 488, startPoint y: 144, endPoint x: 454, endPoint y: 149, distance: 33.9
click at [487, 144] on button "Save" at bounding box center [489, 143] width 17 height 11
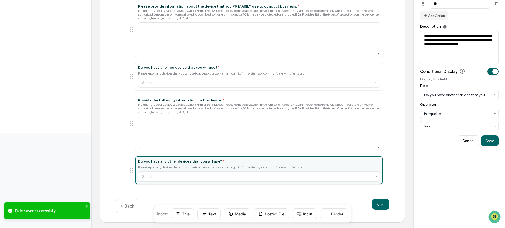
scroll to position [138, 0]
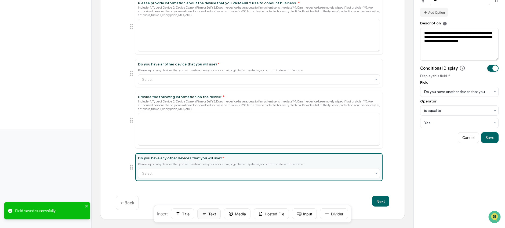
click at [207, 214] on button "Text" at bounding box center [208, 213] width 23 height 11
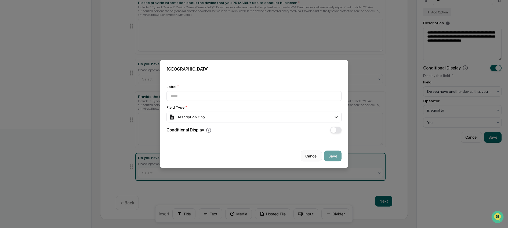
click at [317, 156] on button "Cancel" at bounding box center [310, 156] width 21 height 11
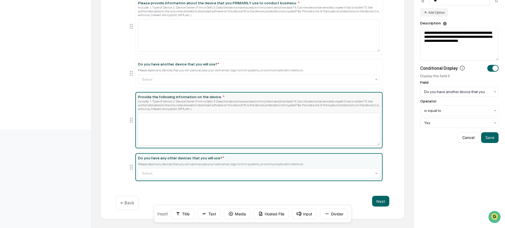
click at [284, 97] on div "Provide the following information on the device: *" at bounding box center [259, 97] width 242 height 4
type input "**********"
type textarea "**********"
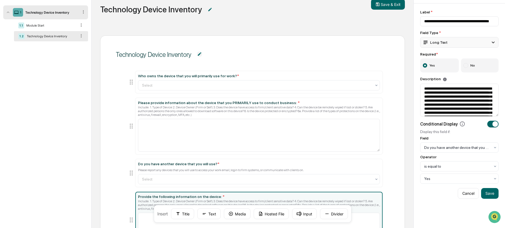
scroll to position [0, 0]
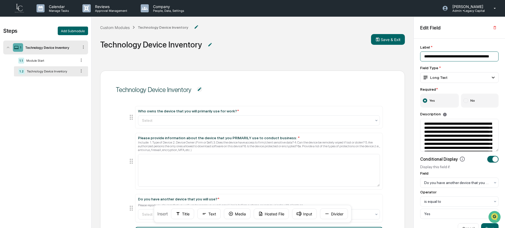
click at [449, 57] on input "**********" at bounding box center [459, 57] width 78 height 10
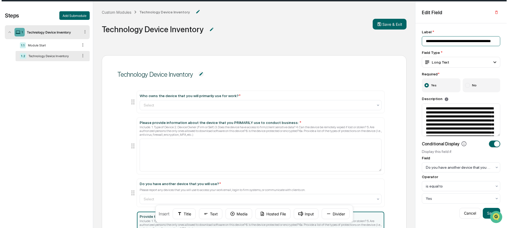
scroll to position [83, 0]
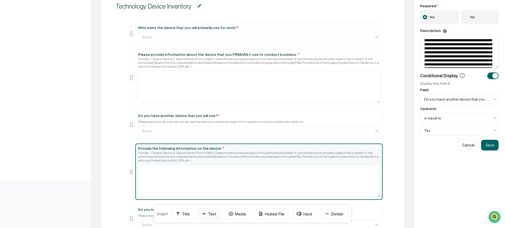
click at [211, 217] on button "Text" at bounding box center [208, 213] width 23 height 11
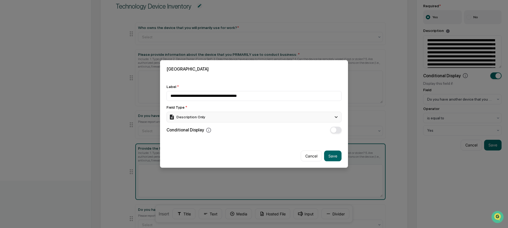
type input "**********"
click at [228, 119] on div "Description Only" at bounding box center [253, 117] width 175 height 11
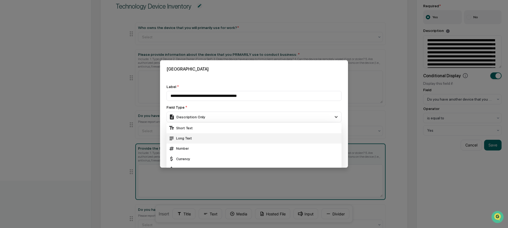
click at [223, 138] on div "Long Text" at bounding box center [253, 138] width 171 height 6
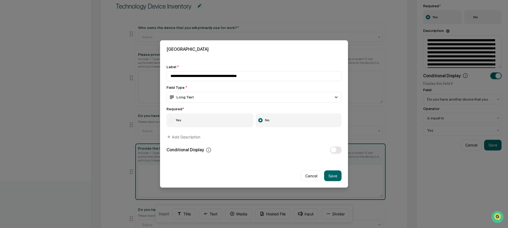
click at [221, 118] on label "Yes" at bounding box center [209, 120] width 87 height 14
click at [337, 150] on button "button" at bounding box center [335, 150] width 11 height 7
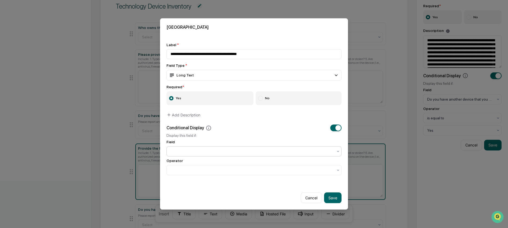
click at [271, 148] on div at bounding box center [253, 151] width 175 height 10
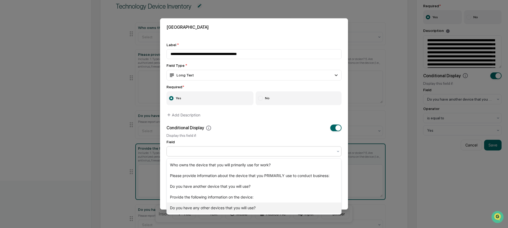
click at [254, 206] on div "Do you have any other devices that you will use?" at bounding box center [254, 208] width 174 height 11
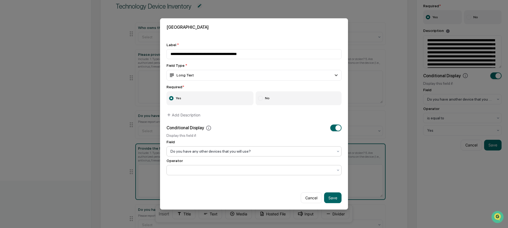
click at [242, 171] on div at bounding box center [251, 170] width 163 height 5
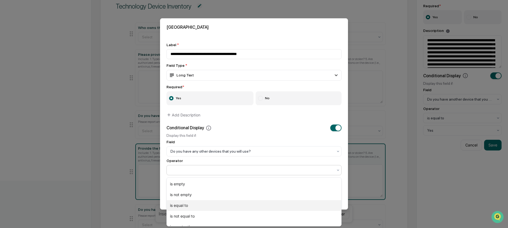
click at [228, 208] on div "is equal to" at bounding box center [254, 205] width 174 height 11
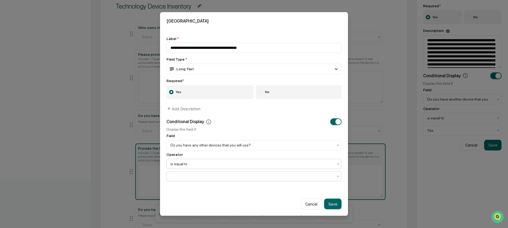
click at [234, 175] on div at bounding box center [251, 176] width 163 height 5
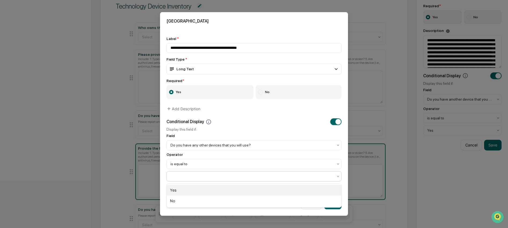
click at [232, 189] on div "Yes" at bounding box center [254, 190] width 174 height 11
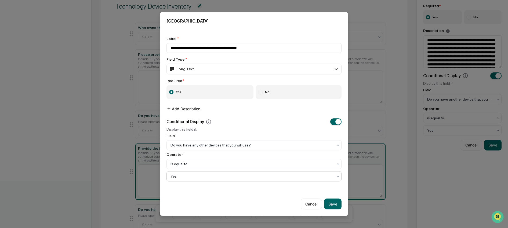
click at [192, 108] on button "Add Description" at bounding box center [183, 109] width 34 height 11
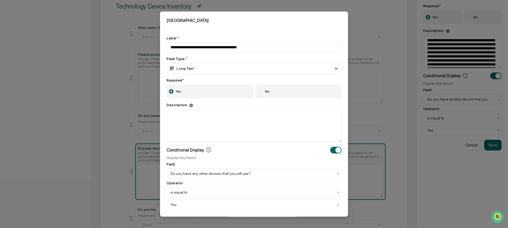
click at [237, 107] on div "Description" at bounding box center [253, 105] width 175 height 5
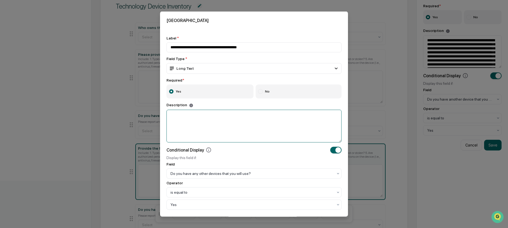
click at [249, 119] on textarea at bounding box center [253, 125] width 175 height 33
paste textarea "**********"
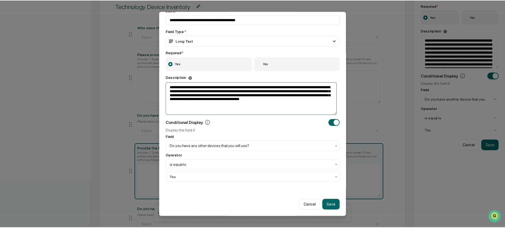
scroll to position [29, 0]
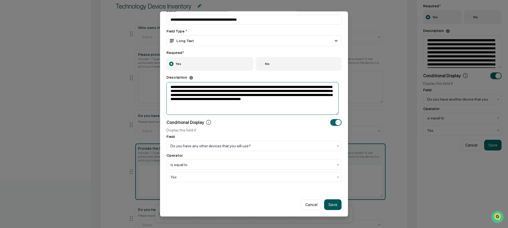
type textarea "**********"
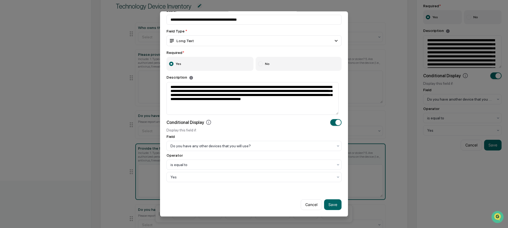
click at [328, 207] on button "Save" at bounding box center [332, 204] width 17 height 11
type input "**********"
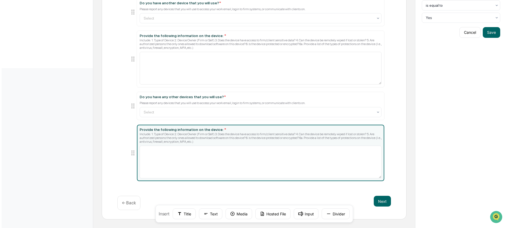
scroll to position [0, 0]
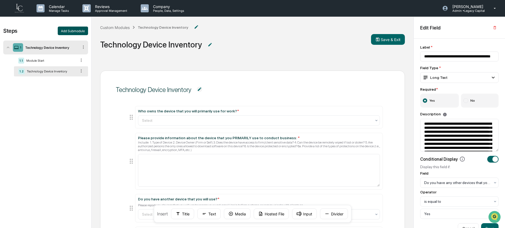
click at [71, 33] on button "Add Submodule" at bounding box center [73, 31] width 30 height 9
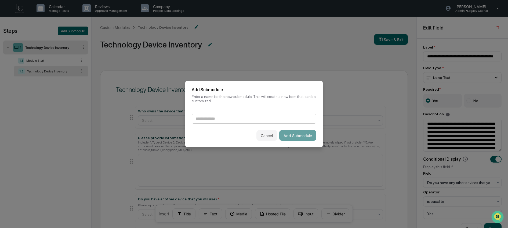
click at [202, 119] on input at bounding box center [254, 119] width 124 height 10
type input "**********"
click at [299, 136] on button "Add Submodule" at bounding box center [297, 135] width 37 height 11
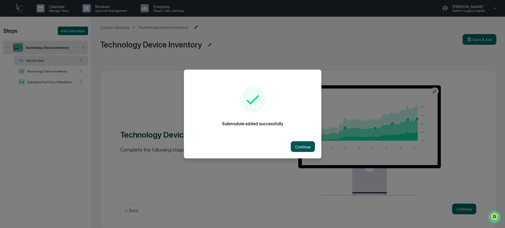
click at [302, 147] on button "Continue" at bounding box center [303, 146] width 24 height 11
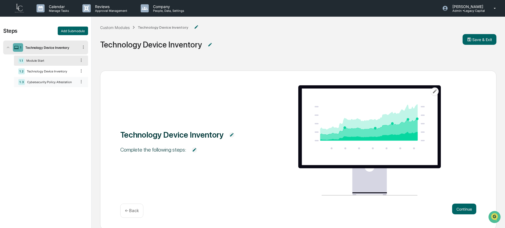
click at [32, 81] on div "Cybersecurity Policy Attestation" at bounding box center [51, 82] width 52 height 4
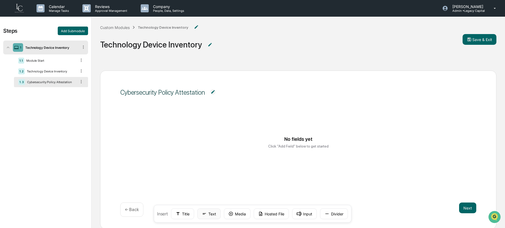
click at [208, 214] on button "Text" at bounding box center [208, 213] width 23 height 11
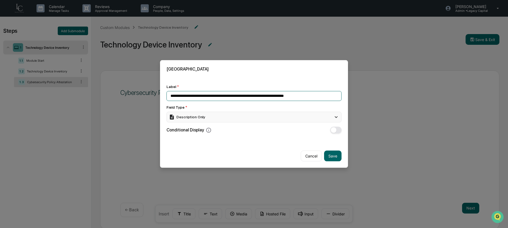
type input "**********"
click at [230, 117] on div "Description Only" at bounding box center [253, 117] width 175 height 11
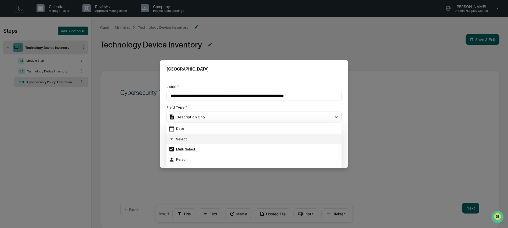
click at [233, 137] on div "Select" at bounding box center [253, 139] width 171 height 6
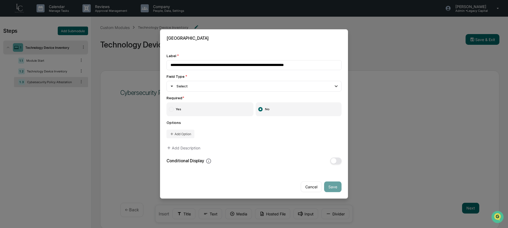
click at [222, 107] on label "Yes" at bounding box center [209, 109] width 87 height 14
click at [190, 134] on button "Add Option" at bounding box center [180, 134] width 28 height 9
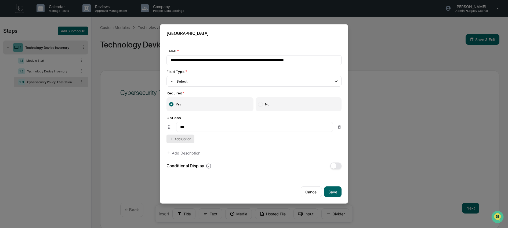
type input "***"
click at [188, 139] on button "Add Option" at bounding box center [180, 139] width 28 height 9
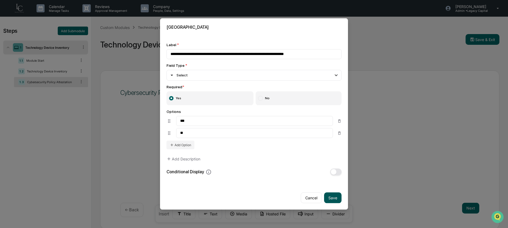
type input "**"
click at [337, 199] on button "Save" at bounding box center [332, 198] width 17 height 11
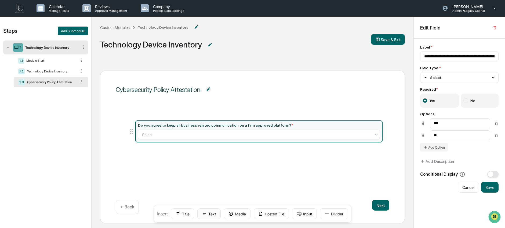
click at [200, 212] on button "Text" at bounding box center [208, 213] width 23 height 11
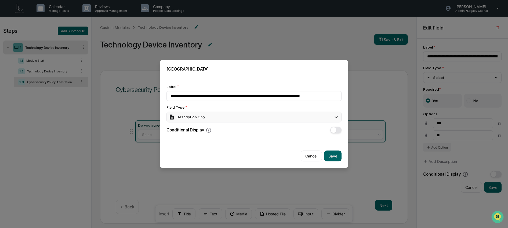
type input "**********"
click at [249, 118] on div "Description Only" at bounding box center [253, 117] width 175 height 11
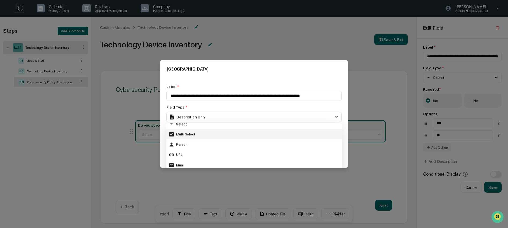
scroll to position [63, 0]
click at [247, 128] on div "Select" at bounding box center [253, 127] width 171 height 6
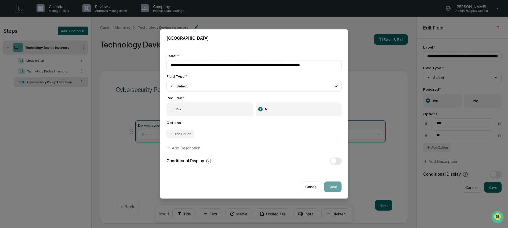
click at [212, 110] on label "Yes" at bounding box center [209, 109] width 87 height 14
click at [193, 133] on button "Add Option" at bounding box center [180, 134] width 28 height 9
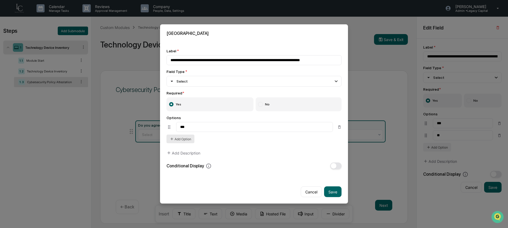
type input "***"
click at [173, 142] on button "Add Option" at bounding box center [180, 139] width 28 height 9
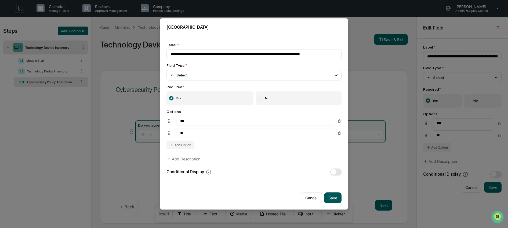
type input "**"
click at [331, 201] on button "Save" at bounding box center [332, 198] width 17 height 11
type input "**********"
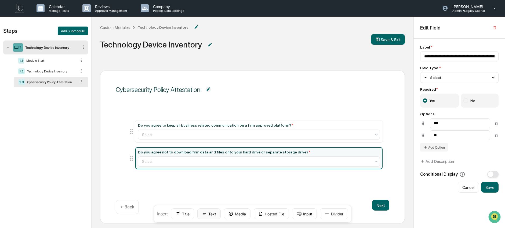
click at [212, 215] on button "Text" at bounding box center [208, 213] width 23 height 11
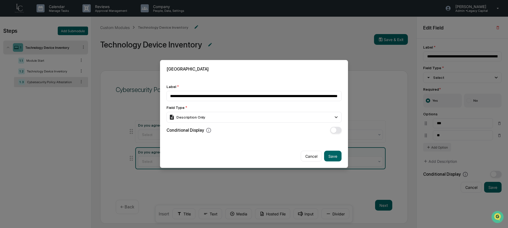
scroll to position [0, 54]
type input "**********"
click at [249, 114] on div "Description Only" at bounding box center [253, 117] width 175 height 11
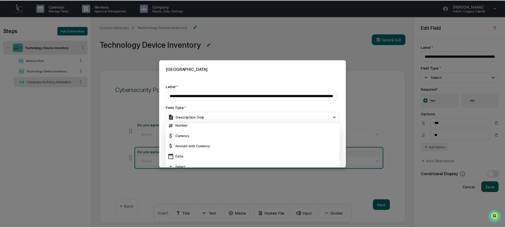
scroll to position [30, 0]
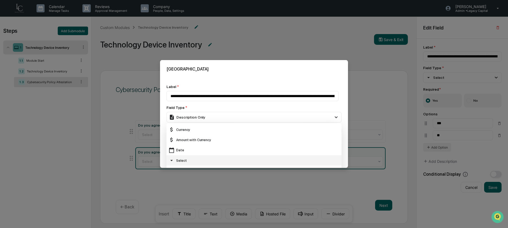
click at [234, 160] on div "Select" at bounding box center [253, 160] width 171 height 6
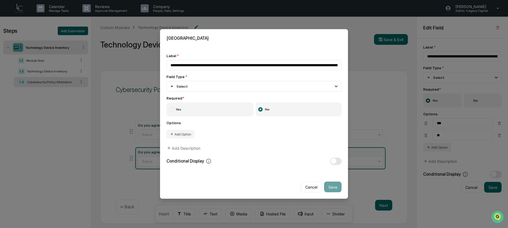
click at [206, 112] on label "Yes" at bounding box center [209, 109] width 87 height 14
click at [188, 131] on button "Add Option" at bounding box center [180, 134] width 28 height 9
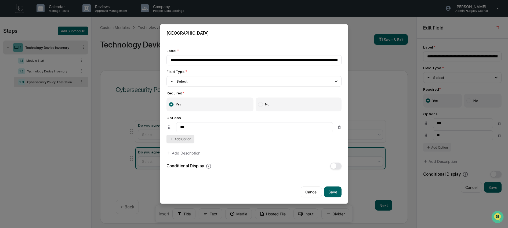
type input "***"
click at [192, 140] on button "Add Option" at bounding box center [180, 139] width 28 height 9
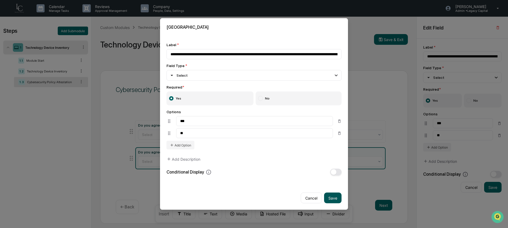
type input "**"
click at [334, 198] on button "Save" at bounding box center [332, 198] width 17 height 11
type input "**********"
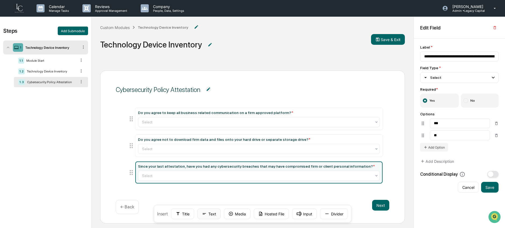
click at [211, 214] on button "Text" at bounding box center [208, 213] width 23 height 11
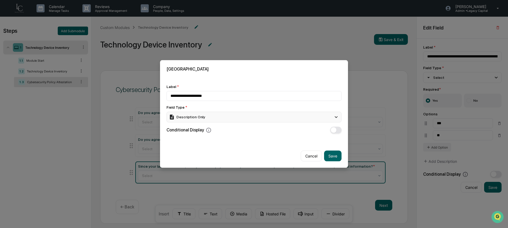
type input "**********"
click at [230, 118] on div "Description Only" at bounding box center [253, 117] width 175 height 11
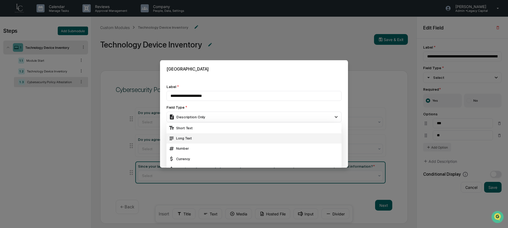
click at [223, 138] on div "Long Text" at bounding box center [253, 138] width 171 height 6
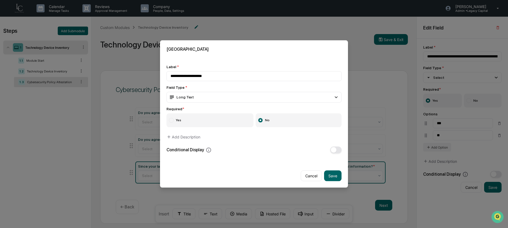
click at [218, 117] on label "Yes" at bounding box center [209, 120] width 87 height 14
click at [336, 150] on button "button" at bounding box center [335, 150] width 11 height 7
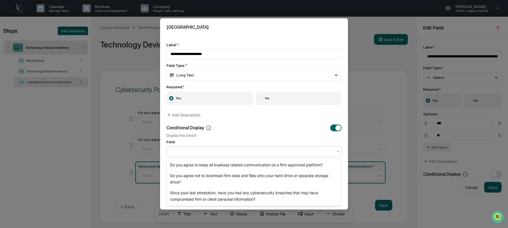
click at [280, 154] on div at bounding box center [251, 151] width 163 height 5
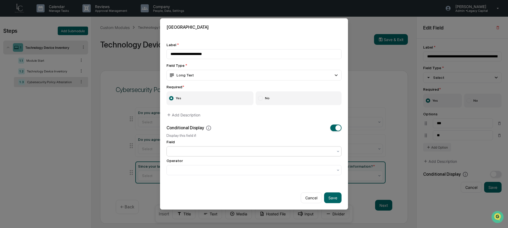
click at [270, 152] on div at bounding box center [251, 151] width 163 height 5
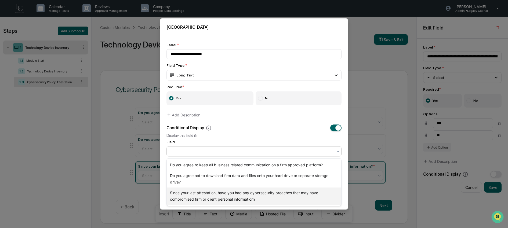
click at [245, 196] on div "Since your last attestation, have you had any cybersecurity breaches that may h…" at bounding box center [254, 196] width 174 height 17
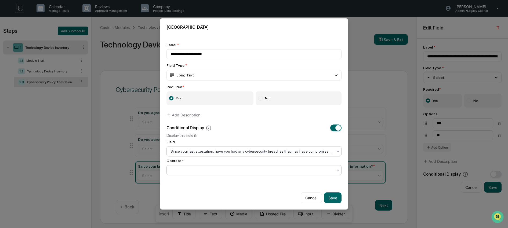
click at [244, 167] on div at bounding box center [253, 170] width 175 height 10
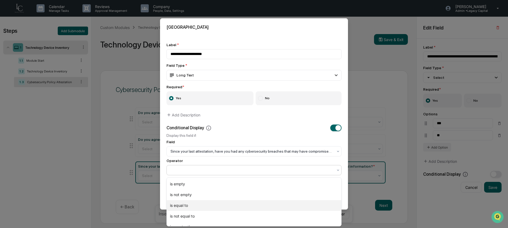
click at [229, 205] on div "is equal to" at bounding box center [254, 205] width 174 height 11
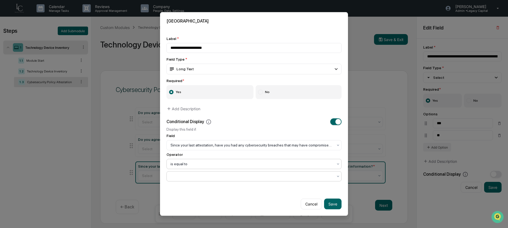
click at [230, 177] on div at bounding box center [251, 176] width 163 height 5
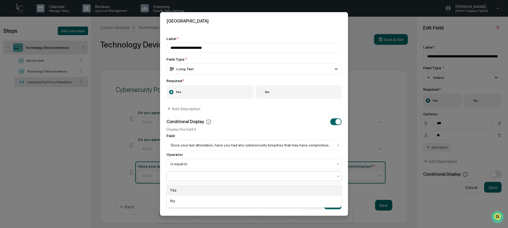
click at [226, 190] on div "Yes" at bounding box center [254, 190] width 174 height 11
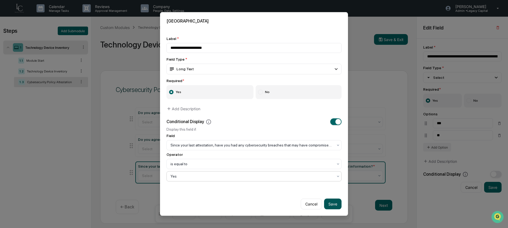
click at [329, 205] on button "Save" at bounding box center [332, 204] width 17 height 11
type input "**********"
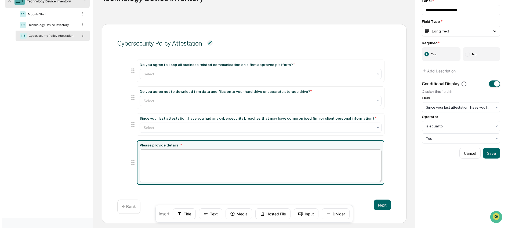
scroll to position [51, 0]
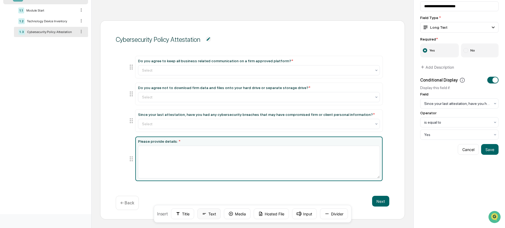
click at [213, 213] on button "Text" at bounding box center [208, 213] width 23 height 11
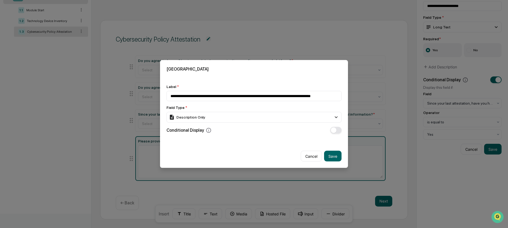
scroll to position [0, 9]
click at [263, 97] on input "**********" at bounding box center [253, 96] width 175 height 10
type input "**********"
click at [306, 123] on div "**********" at bounding box center [253, 109] width 175 height 49
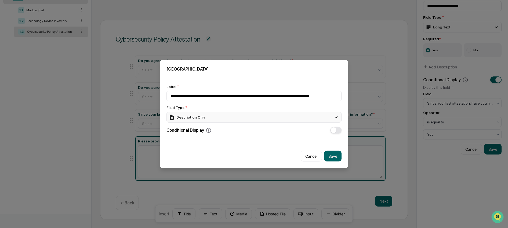
scroll to position [0, 0]
click at [306, 119] on div "Description Only" at bounding box center [253, 117] width 175 height 11
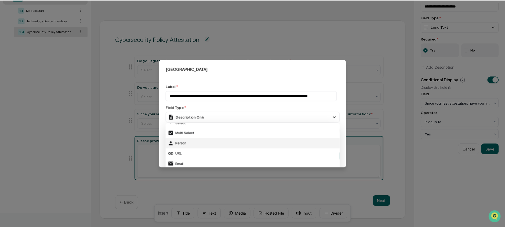
scroll to position [57, 0]
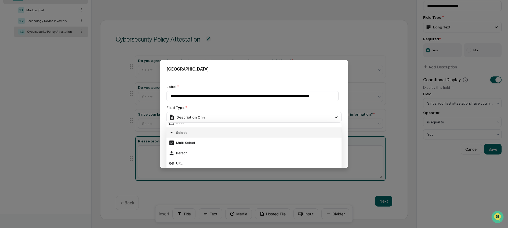
click at [294, 131] on div "Select" at bounding box center [253, 133] width 171 height 6
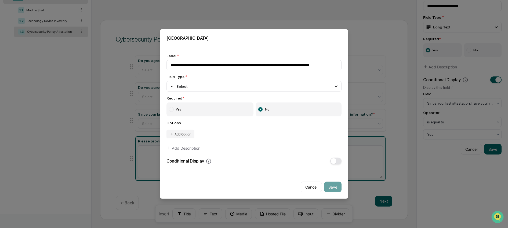
click at [218, 108] on label "Yes" at bounding box center [209, 109] width 87 height 14
click at [190, 134] on button "Add Option" at bounding box center [180, 134] width 28 height 9
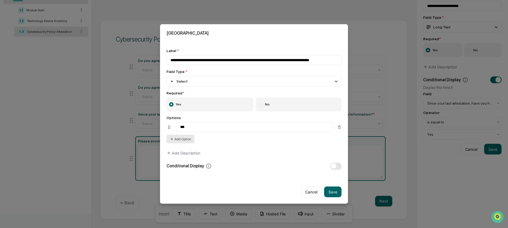
type input "***"
click at [184, 142] on button "Add Option" at bounding box center [180, 139] width 28 height 9
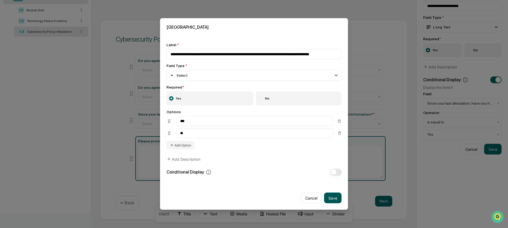
type input "**"
click at [331, 197] on button "Save" at bounding box center [332, 198] width 17 height 11
type input "**********"
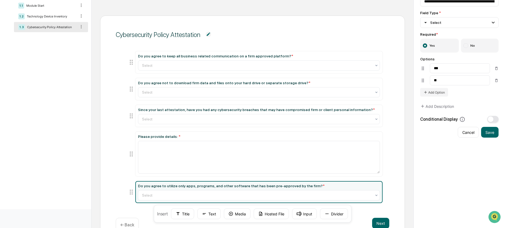
scroll to position [41, 0]
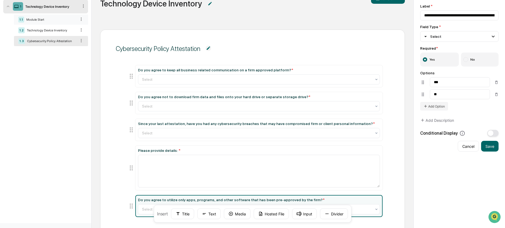
click at [31, 20] on div "Module Start" at bounding box center [50, 20] width 52 height 4
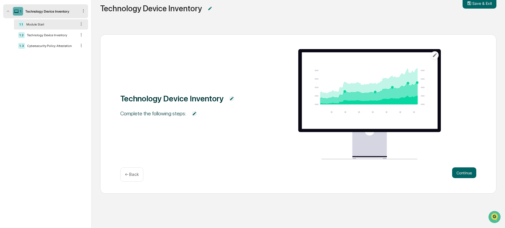
click at [197, 113] on img at bounding box center [194, 113] width 5 height 5
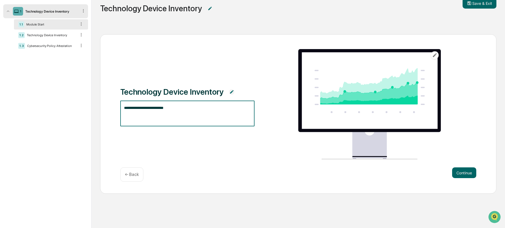
click at [196, 113] on textarea "**********" at bounding box center [187, 113] width 127 height 17
type textarea "**********"
click at [172, 77] on div "**********" at bounding box center [298, 104] width 356 height 111
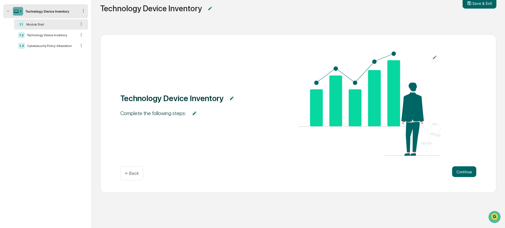
click at [74, 8] on div "1 Technology Device Inventory" at bounding box center [45, 11] width 85 height 14
click at [209, 8] on img at bounding box center [209, 8] width 5 height 5
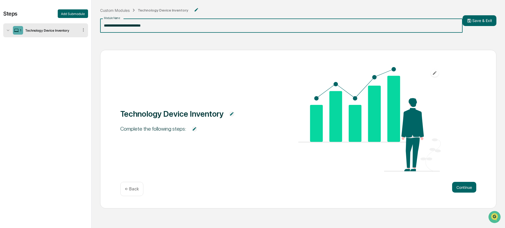
scroll to position [16, 0]
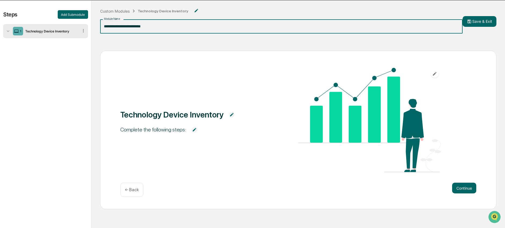
drag, startPoint x: 140, startPoint y: 3, endPoint x: 125, endPoint y: 27, distance: 27.9
click at [125, 27] on input "**********" at bounding box center [281, 26] width 362 height 14
type input "**********"
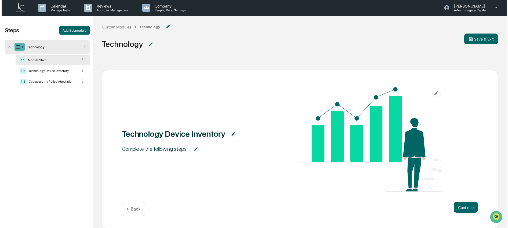
scroll to position [0, 0]
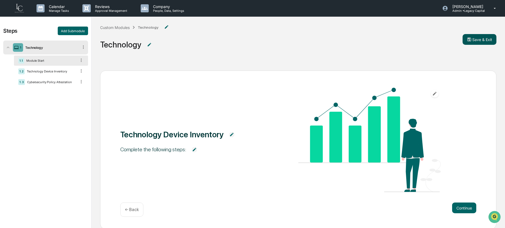
click at [475, 40] on button "Save & Exit" at bounding box center [479, 39] width 34 height 11
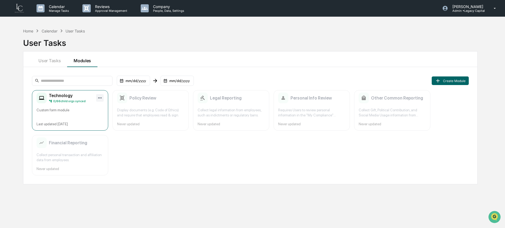
click at [98, 98] on html "Calendar Manage Tasks Reviews Approval Management Company People, Data, Setting…" at bounding box center [252, 114] width 505 height 228
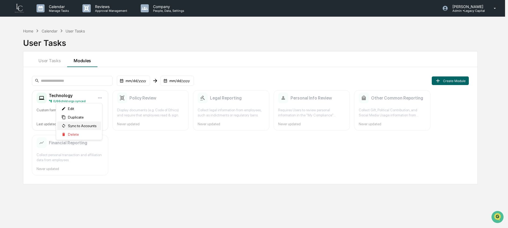
click at [95, 126] on span "Sync to Accounts" at bounding box center [82, 126] width 29 height 4
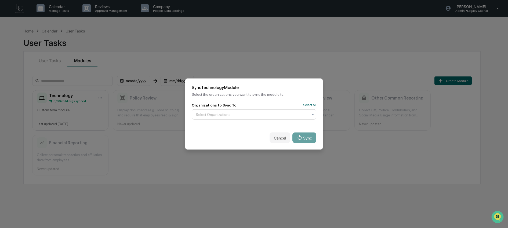
click at [218, 115] on div at bounding box center [252, 114] width 112 height 5
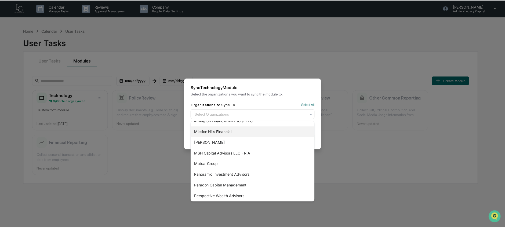
scroll to position [414, 0]
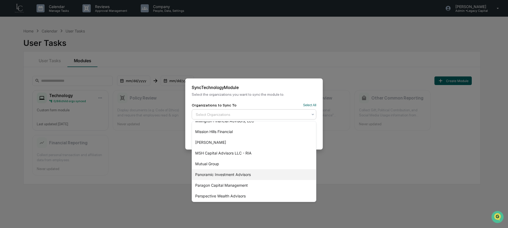
click at [232, 175] on div "Panoramic Investment Advisors" at bounding box center [254, 174] width 124 height 11
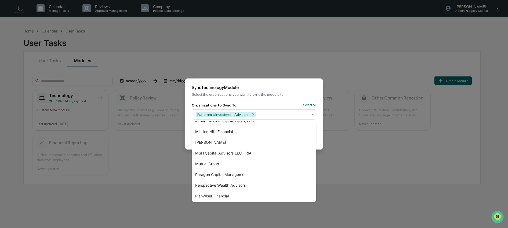
click at [278, 101] on div "Sync Technology Module Select the organizations you want to sync the module to." at bounding box center [253, 91] width 137 height 24
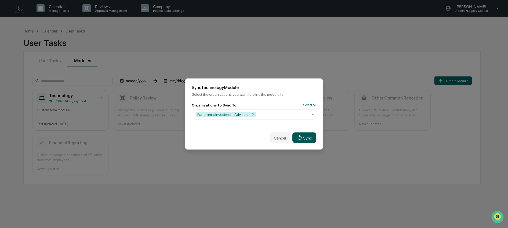
click at [303, 139] on button "Sync" at bounding box center [304, 138] width 24 height 11
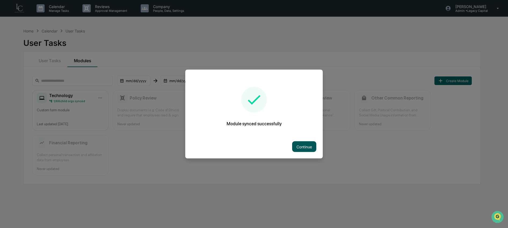
click at [302, 148] on button "Continue" at bounding box center [304, 146] width 24 height 11
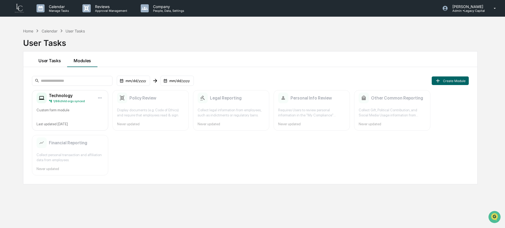
click at [50, 63] on button "User Tasks" at bounding box center [49, 60] width 35 height 16
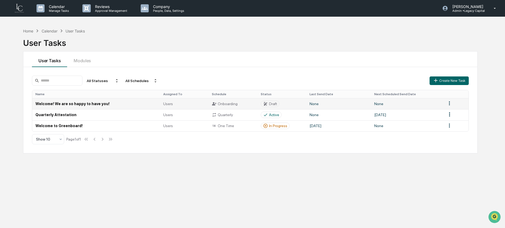
click at [108, 107] on td "Welcome! We are so happy to have you!" at bounding box center [95, 103] width 127 height 11
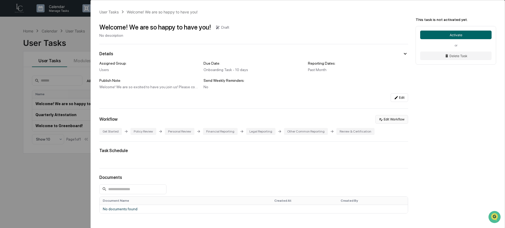
click at [388, 119] on button "Edit Workflow" at bounding box center [391, 119] width 33 height 9
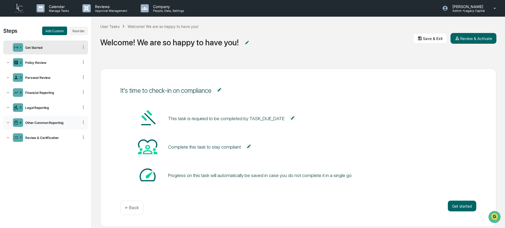
click at [49, 124] on div "6 Other Common Reporting" at bounding box center [45, 123] width 85 height 14
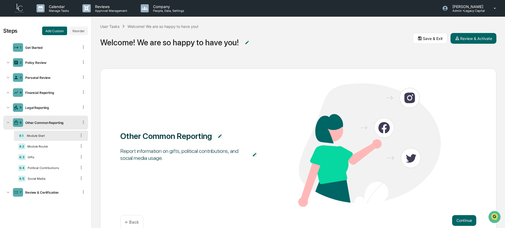
click at [54, 119] on div "6 Other Common Reporting" at bounding box center [45, 123] width 85 height 14
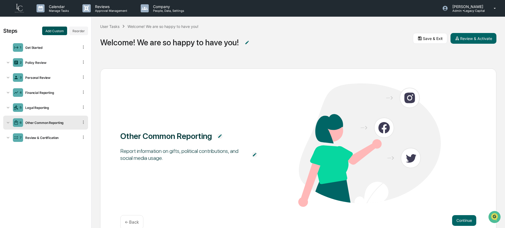
click at [57, 31] on button "Add Custom" at bounding box center [54, 31] width 25 height 9
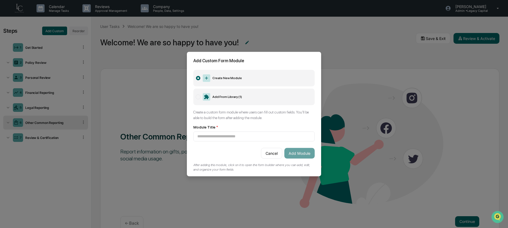
click at [222, 96] on label "Add From Library ( 1 )" at bounding box center [253, 97] width 121 height 17
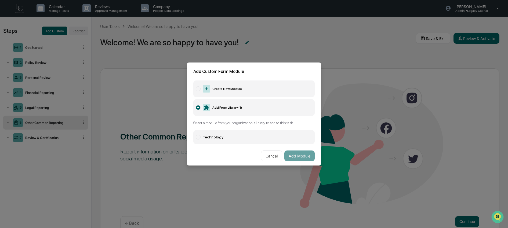
click at [223, 137] on label "Technology" at bounding box center [253, 137] width 121 height 14
click at [302, 155] on button "Add Module" at bounding box center [299, 155] width 30 height 11
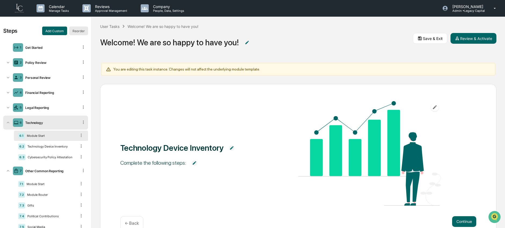
click at [78, 32] on button "Reorder" at bounding box center [78, 31] width 19 height 9
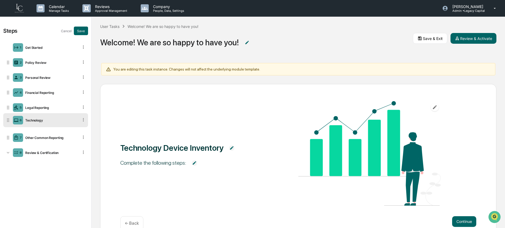
drag, startPoint x: 9, startPoint y: 122, endPoint x: 17, endPoint y: 120, distance: 7.4
click at [65, 137] on div "Other Common Reporting" at bounding box center [51, 138] width 56 height 4
click at [85, 29] on button "Save" at bounding box center [81, 31] width 14 height 9
click at [297, 57] on div "User Tasks Welcome! We are so happy to have you! Welcome! We are so happy to ha…" at bounding box center [297, 38] width 413 height 43
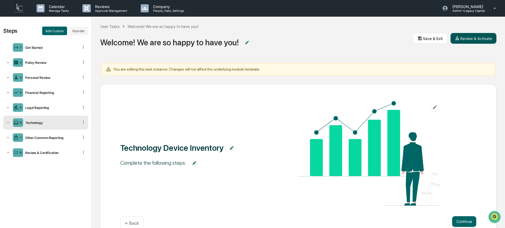
click at [478, 37] on button "Review & Activate" at bounding box center [473, 38] width 46 height 11
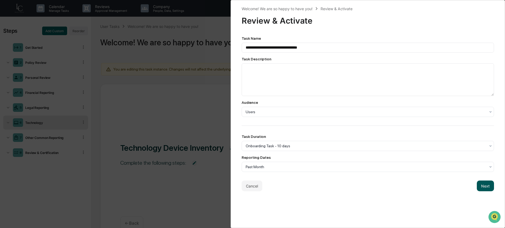
click at [481, 189] on button "Next" at bounding box center [484, 186] width 17 height 11
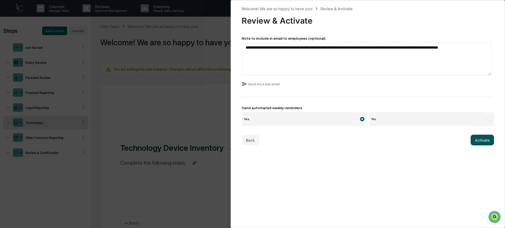
click at [482, 139] on button "Activate" at bounding box center [481, 140] width 23 height 11
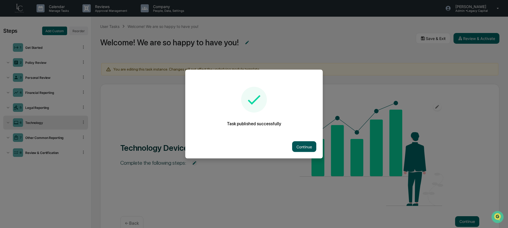
click at [303, 146] on button "Continue" at bounding box center [304, 146] width 24 height 11
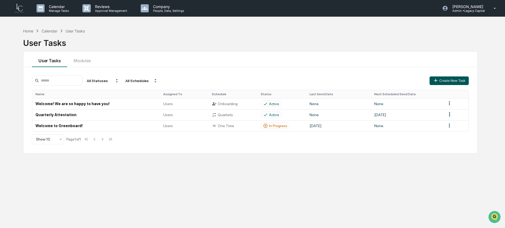
click at [460, 82] on button "Create New Task" at bounding box center [448, 80] width 39 height 9
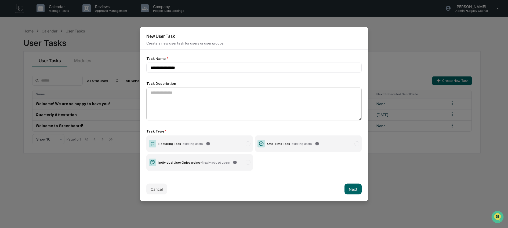
type input "**********"
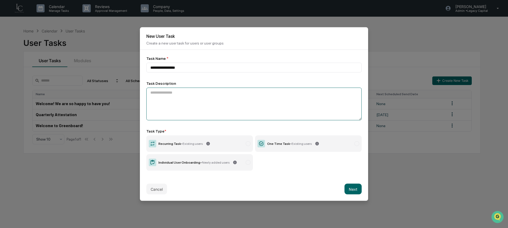
click at [190, 93] on textarea at bounding box center [253, 104] width 215 height 33
type textarea "**********"
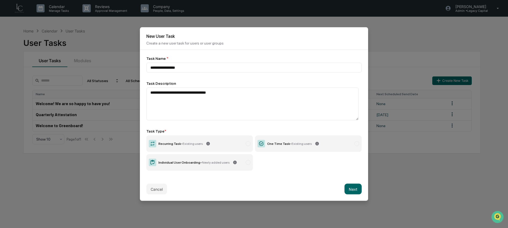
click at [220, 148] on label "Recurring Task - Existing users" at bounding box center [199, 143] width 107 height 17
click at [356, 188] on button "Next" at bounding box center [352, 189] width 17 height 11
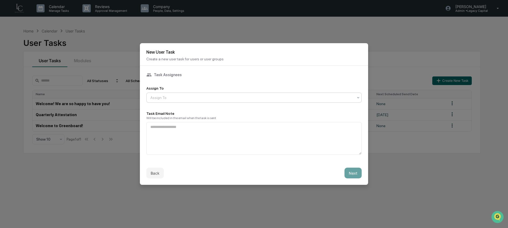
click at [230, 96] on div at bounding box center [251, 97] width 203 height 5
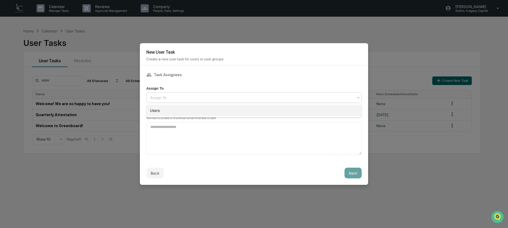
click at [226, 108] on div "Users" at bounding box center [253, 110] width 215 height 11
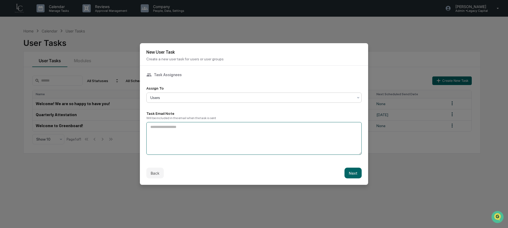
click at [217, 138] on textarea at bounding box center [253, 138] width 215 height 33
type textarea "**********"
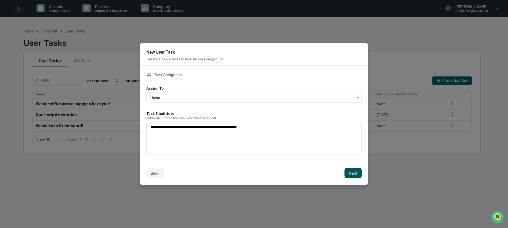
click at [352, 174] on button "Next" at bounding box center [352, 173] width 17 height 11
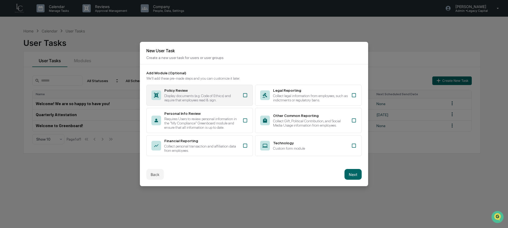
click at [203, 94] on div "Display documents (e.g. Code of Ethics) and require that employees read & sign." at bounding box center [201, 98] width 75 height 9
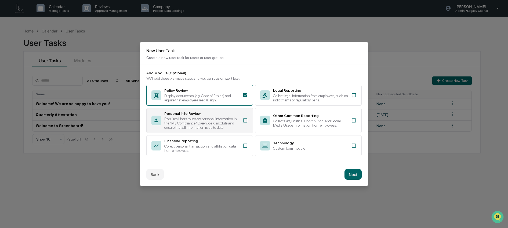
click at [205, 113] on div "Personal Info Review" at bounding box center [201, 113] width 75 height 4
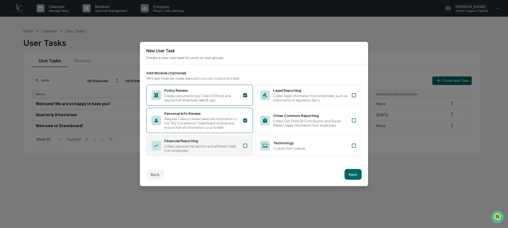
click at [213, 146] on div "Financial Reporting Collect personal transaction and affiliation data from empl…" at bounding box center [201, 146] width 75 height 14
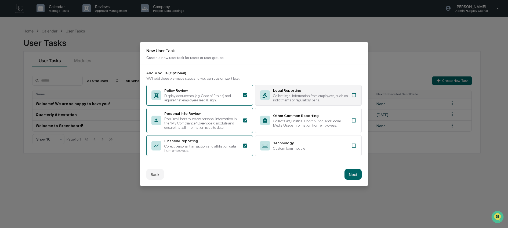
click at [307, 99] on div "Collect legal information from employees, such as indictments or regulatory ban…" at bounding box center [310, 98] width 75 height 9
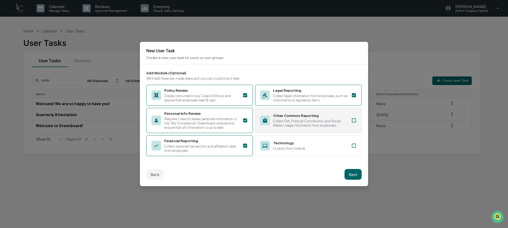
click at [304, 119] on div "Collect Gift, Political Contribution, and Social Media Usage information from e…" at bounding box center [310, 123] width 75 height 9
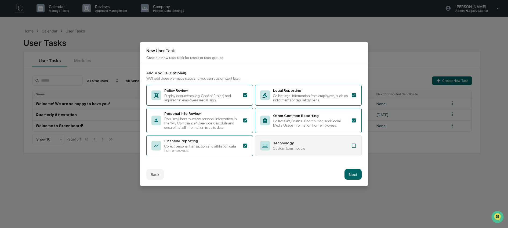
click at [314, 150] on div "Custom form module" at bounding box center [310, 148] width 75 height 4
click at [351, 179] on button "Next" at bounding box center [352, 174] width 17 height 11
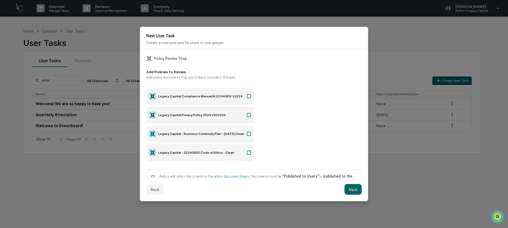
click at [210, 98] on label "Legacy Capital Compliance Manual IA 20240810 V2024" at bounding box center [200, 96] width 108 height 17
click at [206, 115] on label "Legacy Capital Privacy Policy 2024 V202209" at bounding box center [200, 115] width 108 height 17
click at [206, 134] on label "Legacy Capital - Business Continuity Plan - December 2024 Clean" at bounding box center [200, 134] width 108 height 17
click at [207, 154] on label "Legacy Capital - 20240830 Code of Ethics - Clean" at bounding box center [200, 152] width 108 height 17
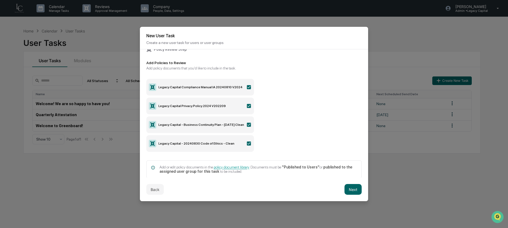
scroll to position [18, 0]
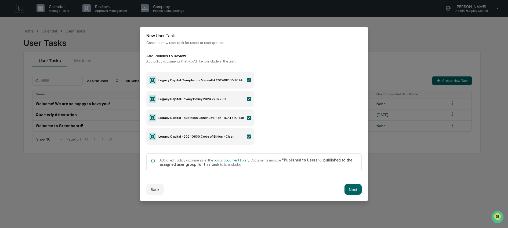
click at [358, 189] on button "Next" at bounding box center [352, 189] width 17 height 11
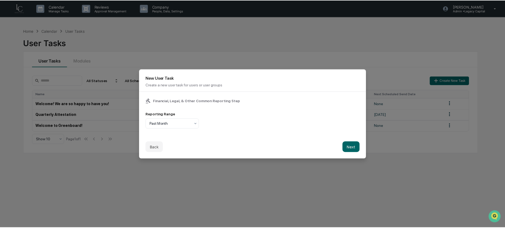
scroll to position [0, 0]
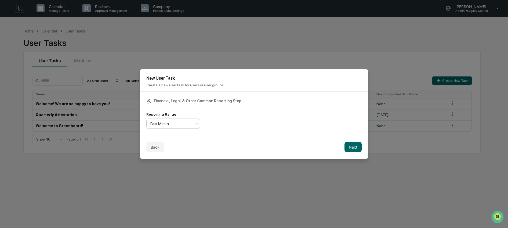
click at [179, 126] on div at bounding box center [170, 123] width 41 height 5
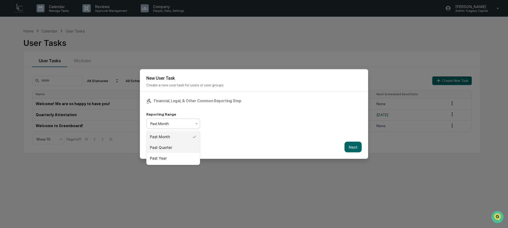
click at [182, 149] on div "Past Quarter" at bounding box center [172, 147] width 53 height 11
click at [173, 124] on div at bounding box center [170, 123] width 41 height 5
drag, startPoint x: 172, startPoint y: 158, endPoint x: 208, endPoint y: 155, distance: 36.9
click at [172, 158] on div "Past Year" at bounding box center [172, 158] width 53 height 11
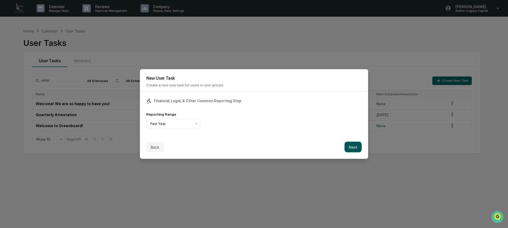
click at [353, 147] on button "Next" at bounding box center [352, 147] width 17 height 11
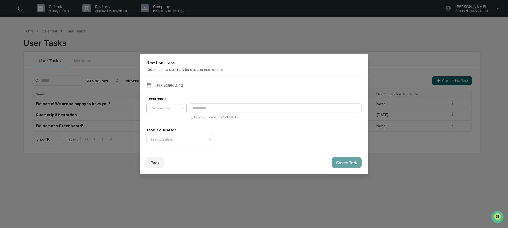
click at [172, 111] on div at bounding box center [164, 107] width 28 height 5
drag, startPoint x: 170, startPoint y: 142, endPoint x: 173, endPoint y: 137, distance: 6.1
click at [170, 142] on div "Annually" at bounding box center [166, 142] width 40 height 11
type input "**********"
click at [188, 140] on div at bounding box center [177, 139] width 55 height 5
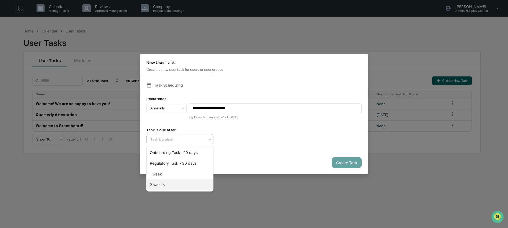
click at [174, 186] on div "2 weeks" at bounding box center [179, 184] width 67 height 11
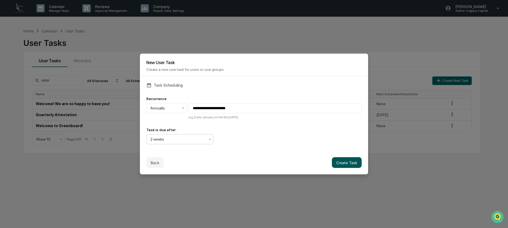
click at [351, 163] on button "Create Task" at bounding box center [347, 162] width 30 height 11
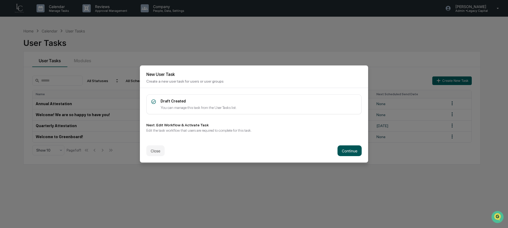
click at [346, 151] on button "Continue" at bounding box center [349, 150] width 24 height 11
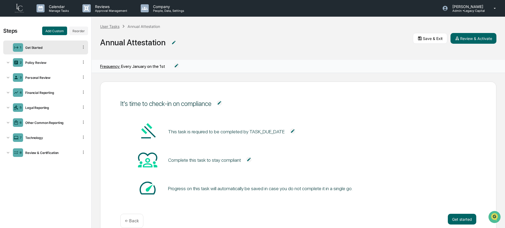
click at [112, 28] on div "User Tasks" at bounding box center [109, 26] width 19 height 5
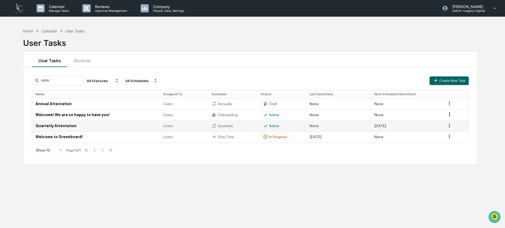
click at [81, 127] on td "Quarterly Attestation" at bounding box center [95, 125] width 127 height 11
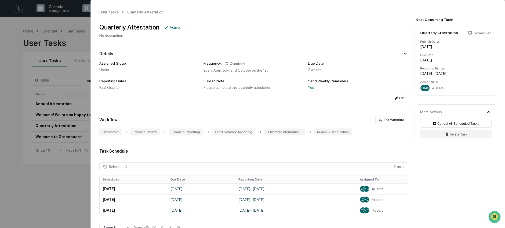
click at [283, 135] on div "A bit more information..." at bounding box center [284, 131] width 41 height 7
click at [286, 133] on div "A bit more information..." at bounding box center [284, 131] width 41 height 7
click at [396, 101] on button "Edit" at bounding box center [398, 98] width 17 height 9
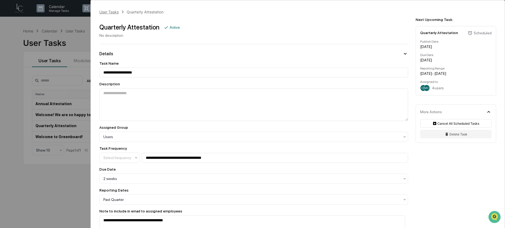
click at [109, 14] on div "User Tasks" at bounding box center [108, 12] width 19 height 5
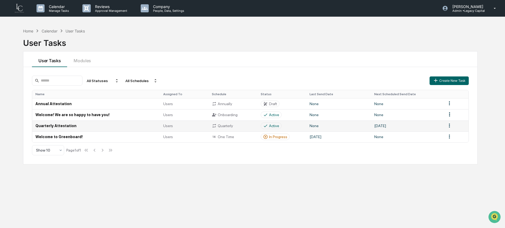
click at [78, 128] on td "Quarterly Attestation" at bounding box center [95, 125] width 127 height 11
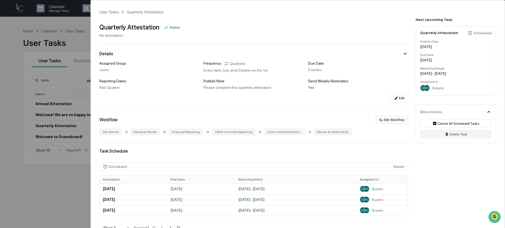
click at [387, 121] on button "Edit Workflow" at bounding box center [391, 120] width 33 height 9
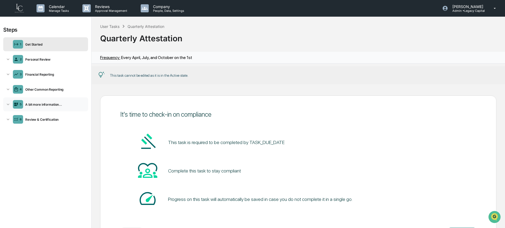
click at [41, 106] on div "A bit more information..." at bounding box center [54, 104] width 63 height 4
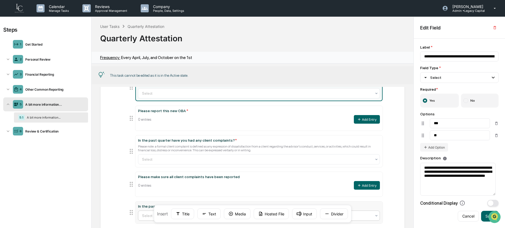
scroll to position [12, 0]
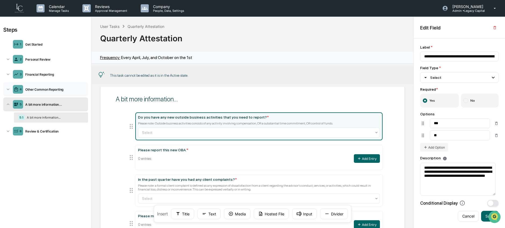
click at [38, 86] on div "4 Other Common Reporting" at bounding box center [45, 89] width 85 height 14
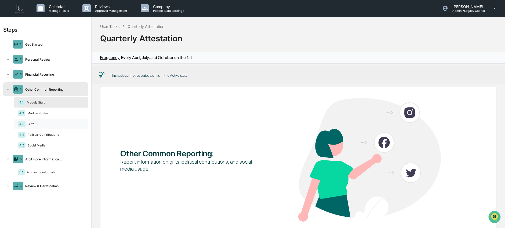
click at [47, 126] on div "Gifts" at bounding box center [54, 124] width 58 height 4
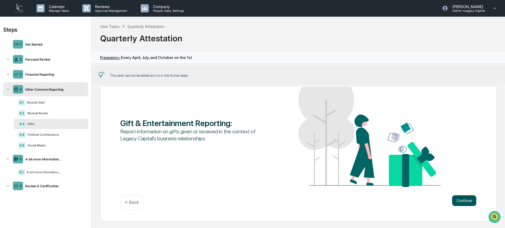
click at [458, 204] on button "Continue" at bounding box center [464, 200] width 24 height 11
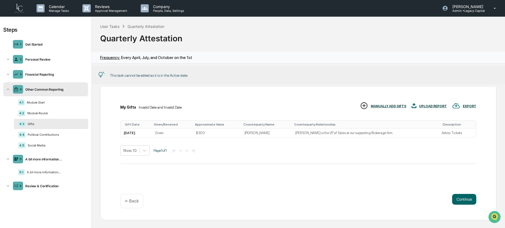
click at [42, 92] on div "4 Other Common Reporting" at bounding box center [45, 89] width 85 height 14
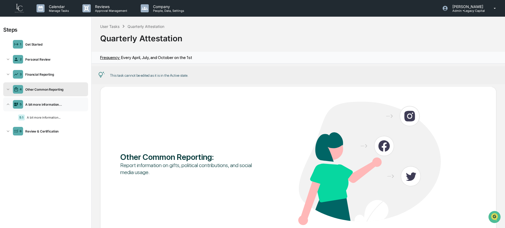
click at [40, 105] on div "A bit more information..." at bounding box center [54, 104] width 63 height 4
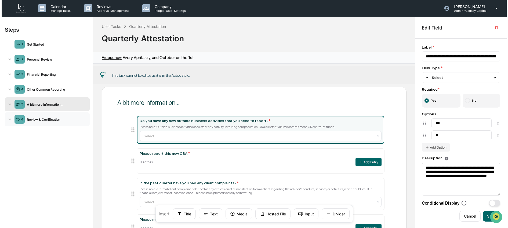
scroll to position [6, 0]
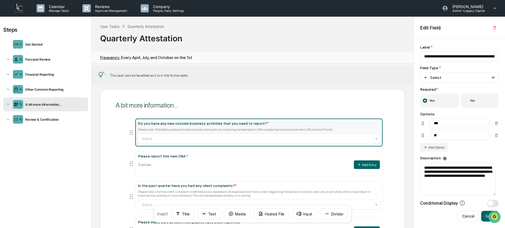
click at [49, 96] on div "1 Get Started 2 Personal Review 3 Financial Reporting 4 Other Common Reporting …" at bounding box center [45, 81] width 85 height 89
click at [49, 105] on div "A bit more information..." at bounding box center [54, 104] width 63 height 4
click at [109, 28] on div "User Tasks" at bounding box center [109, 26] width 19 height 5
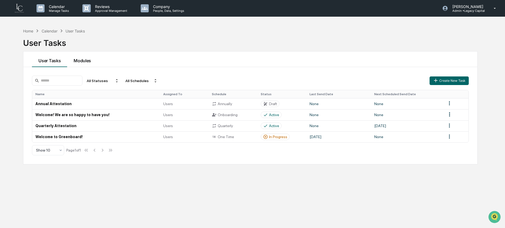
click at [82, 61] on button "Modules" at bounding box center [82, 60] width 30 height 16
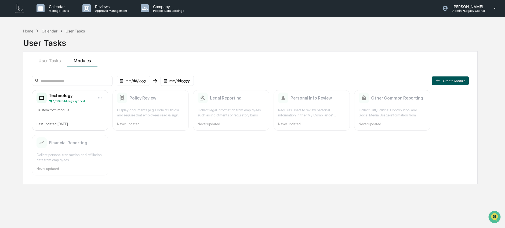
click at [443, 84] on button "Create Module" at bounding box center [449, 80] width 37 height 9
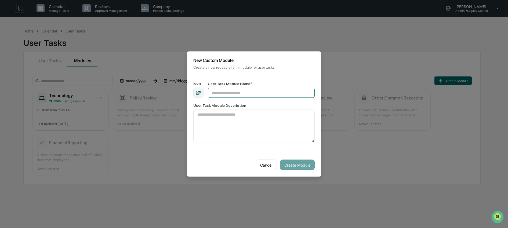
click at [230, 94] on input "User Task Module Name *" at bounding box center [261, 93] width 107 height 10
type input "**********"
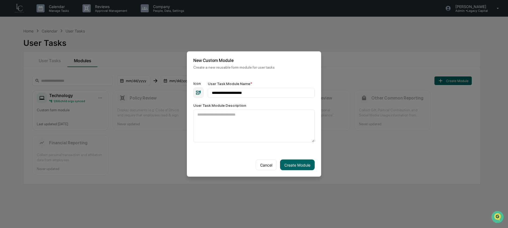
click at [200, 91] on icon "button" at bounding box center [198, 93] width 5 height 4
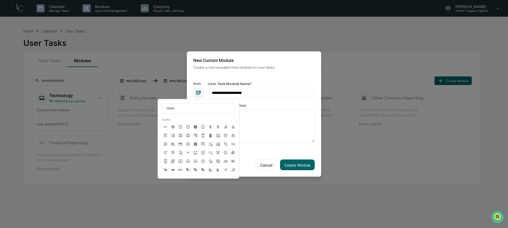
click at [172, 160] on icon at bounding box center [172, 160] width 3 height 3
click at [263, 105] on label "User Task Module Description" at bounding box center [253, 105] width 121 height 4
click at [263, 110] on textarea "User Task Module Description" at bounding box center [253, 126] width 121 height 33
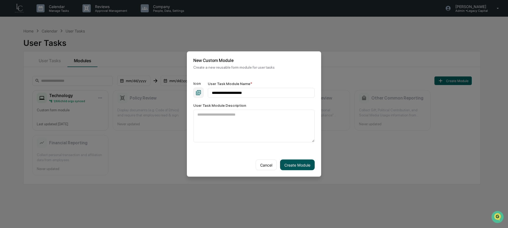
click at [289, 164] on button "Create Module" at bounding box center [297, 165] width 35 height 11
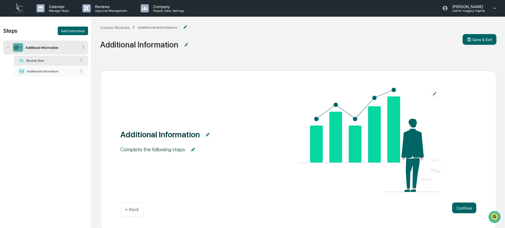
click at [68, 72] on div "Additional Information" at bounding box center [51, 71] width 52 height 4
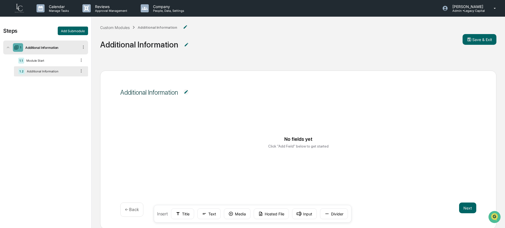
click at [188, 92] on img at bounding box center [185, 91] width 5 height 5
click at [163, 92] on textarea "**********" at bounding box center [187, 95] width 127 height 17
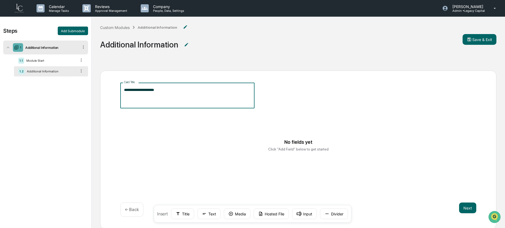
click at [163, 92] on textarea "**********" at bounding box center [187, 95] width 127 height 17
type textarea "**********"
click at [156, 126] on div "No fields yet Click "Add Field" below to get started" at bounding box center [298, 145] width 343 height 40
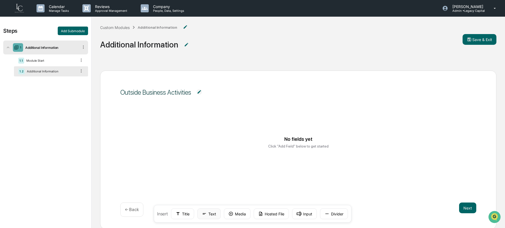
click at [211, 212] on button "Text" at bounding box center [208, 213] width 23 height 11
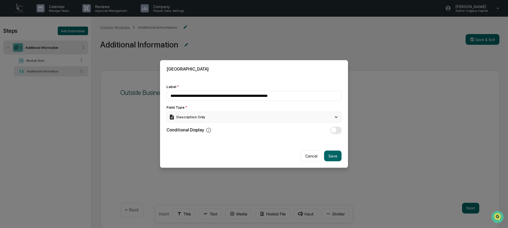
type input "**********"
click at [183, 119] on div "Description Only" at bounding box center [187, 117] width 36 height 6
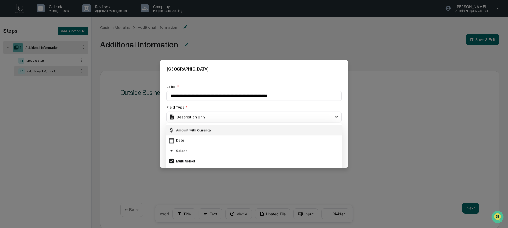
scroll to position [43, 0]
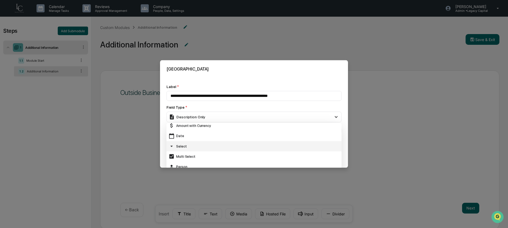
click at [190, 147] on div "Select" at bounding box center [253, 146] width 171 height 6
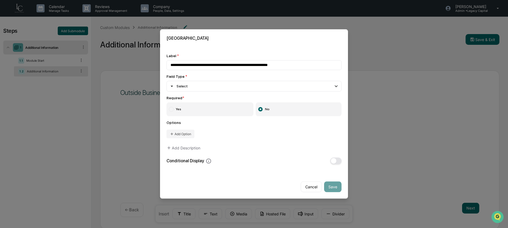
click at [193, 110] on label "Yes" at bounding box center [209, 109] width 87 height 14
click at [183, 137] on button "Add Option" at bounding box center [180, 134] width 28 height 9
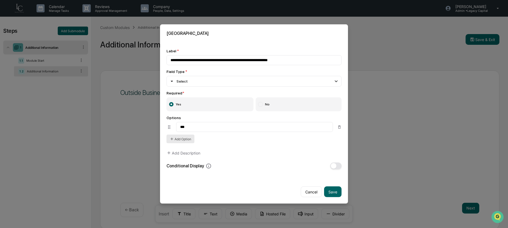
type input "***"
click at [185, 141] on button "Add Option" at bounding box center [180, 139] width 28 height 9
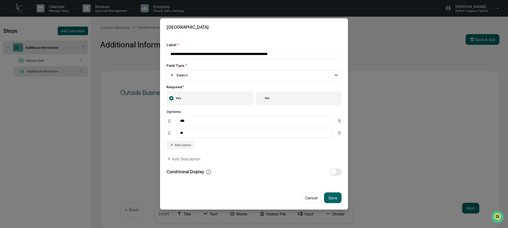
type input "**"
click at [186, 161] on button "Add Description" at bounding box center [183, 159] width 34 height 11
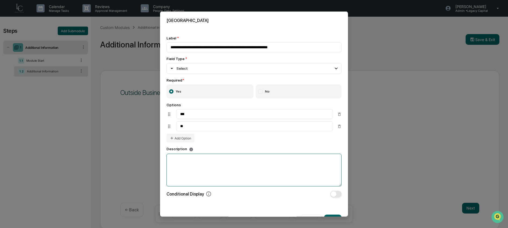
click at [185, 162] on textarea at bounding box center [253, 169] width 175 height 33
paste textarea "**********"
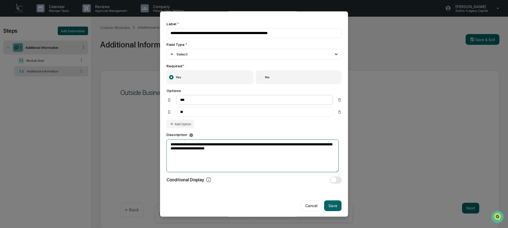
scroll to position [17, 0]
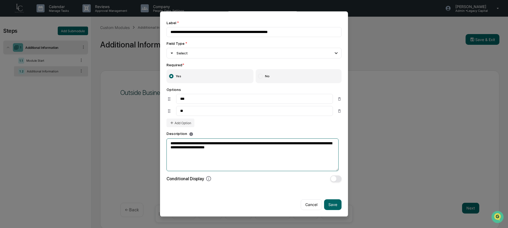
type textarea "**********"
click at [333, 205] on button "Save" at bounding box center [332, 204] width 17 height 11
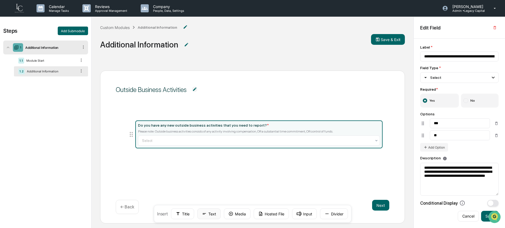
click at [201, 215] on button "Text" at bounding box center [208, 213] width 23 height 11
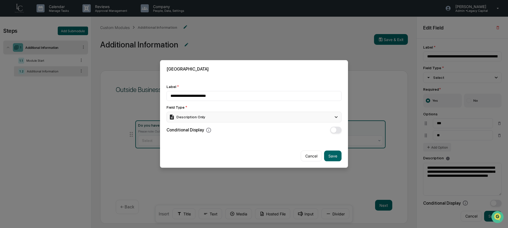
type input "**********"
click at [247, 121] on div "Description Only" at bounding box center [253, 117] width 175 height 11
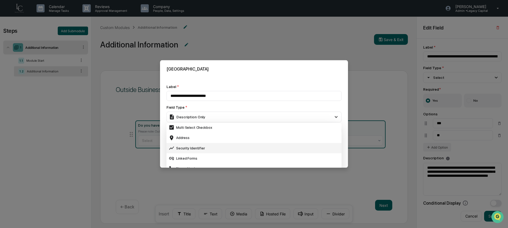
scroll to position [186, 0]
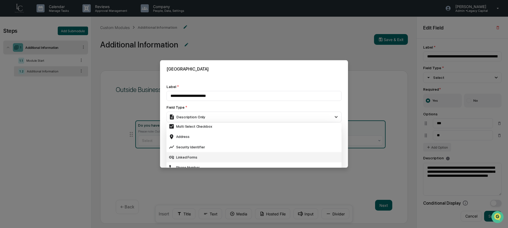
click at [241, 157] on div "Linked Forms" at bounding box center [253, 158] width 171 height 6
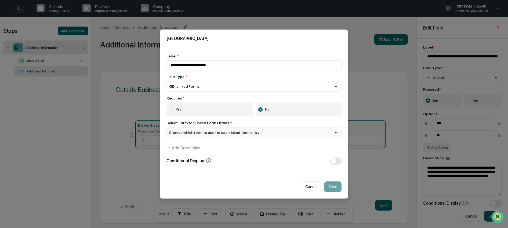
click at [241, 137] on div "Choose which form to use for each linked form entry" at bounding box center [253, 132] width 175 height 11
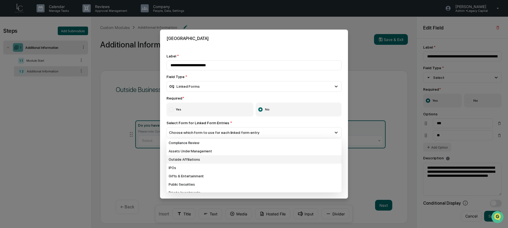
click at [236, 162] on div "Outside Affiliations" at bounding box center [253, 159] width 175 height 8
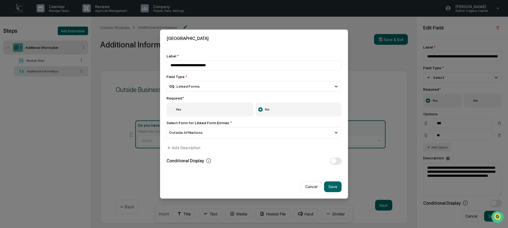
click at [337, 161] on button "button" at bounding box center [335, 160] width 11 height 7
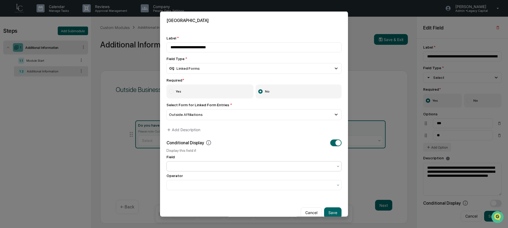
click at [266, 163] on div at bounding box center [252, 166] width 168 height 8
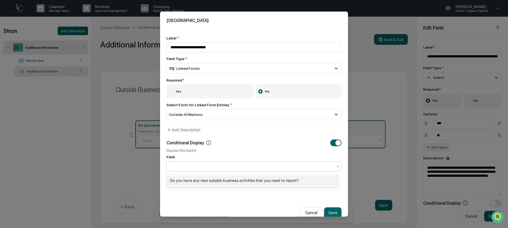
click at [263, 179] on div "Do you have any new outside business activities that you need to report?" at bounding box center [252, 180] width 171 height 11
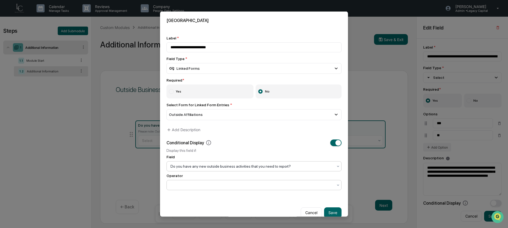
click at [260, 186] on div at bounding box center [251, 184] width 163 height 5
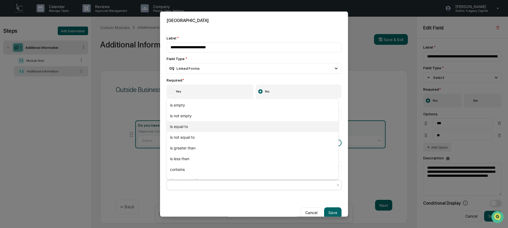
click at [254, 124] on div "is equal to" at bounding box center [252, 126] width 171 height 11
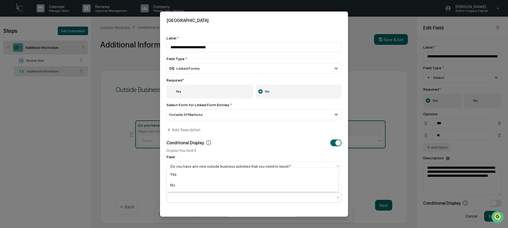
click at [237, 198] on div at bounding box center [251, 196] width 163 height 5
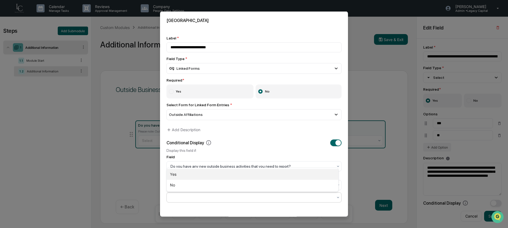
click at [233, 173] on div "Yes" at bounding box center [252, 174] width 171 height 11
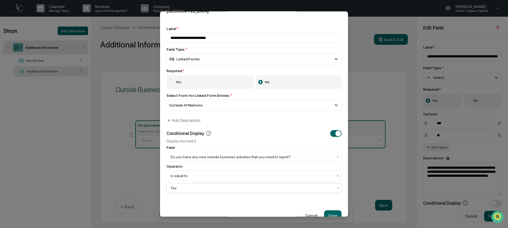
scroll to position [22, 0]
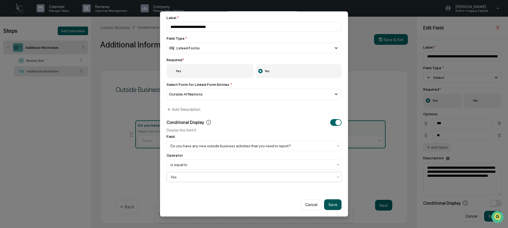
click at [335, 205] on button "Save" at bounding box center [332, 204] width 17 height 11
type input "**********"
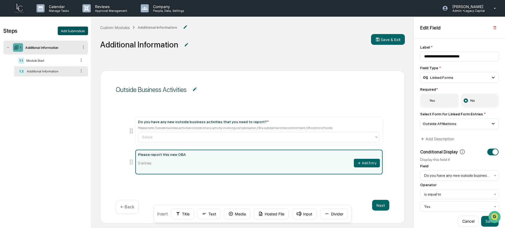
click at [75, 32] on button "Add Submodule" at bounding box center [73, 31] width 30 height 9
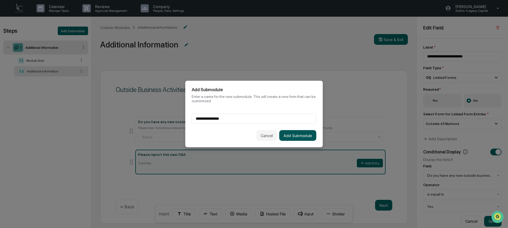
type input "**********"
click at [300, 133] on button "Add Submodule" at bounding box center [297, 135] width 37 height 11
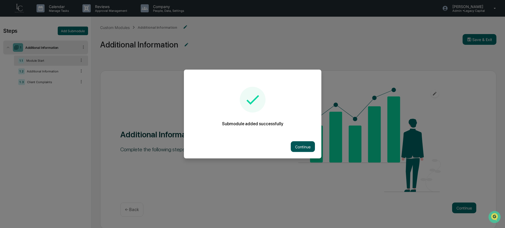
click at [304, 146] on button "Continue" at bounding box center [303, 146] width 24 height 11
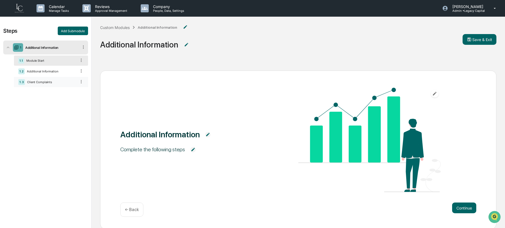
click at [48, 86] on div "1.3 Client Complaints" at bounding box center [51, 82] width 74 height 10
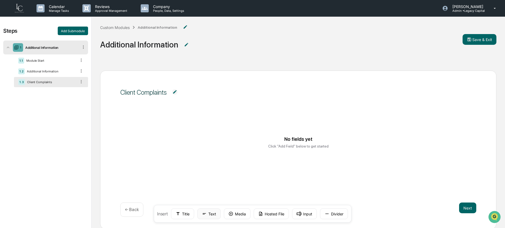
click at [216, 215] on button "Text" at bounding box center [208, 213] width 23 height 11
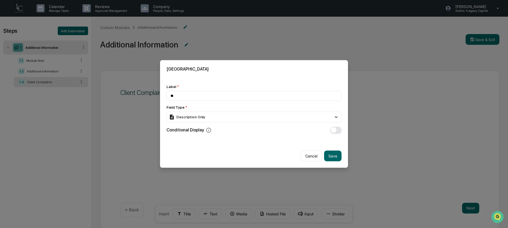
type input "*"
type input "**********"
click at [270, 116] on div "Description Only" at bounding box center [253, 117] width 175 height 11
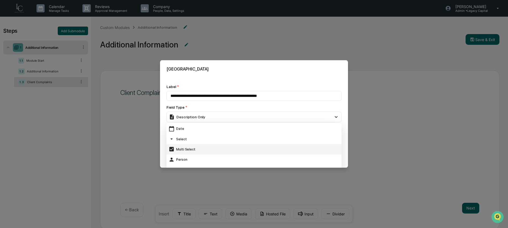
scroll to position [58, 0]
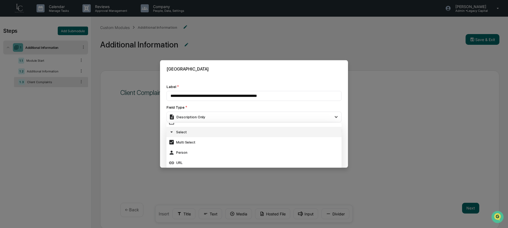
click at [255, 132] on div "Select" at bounding box center [253, 132] width 171 height 6
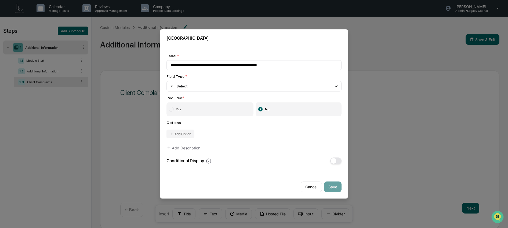
click at [208, 106] on label "Yes" at bounding box center [209, 109] width 87 height 14
click at [185, 136] on button "Add Option" at bounding box center [180, 134] width 28 height 9
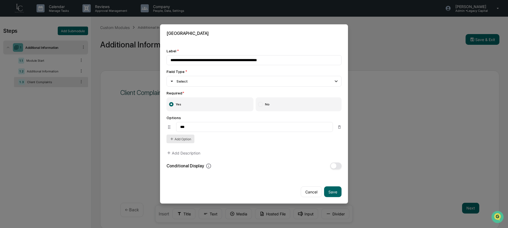
type input "***"
click at [181, 141] on button "Add Option" at bounding box center [180, 139] width 28 height 9
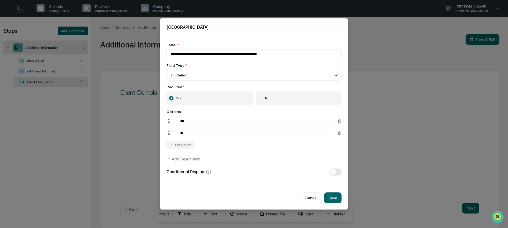
type input "**"
click at [333, 172] on span "button" at bounding box center [334, 172] width 6 height 6
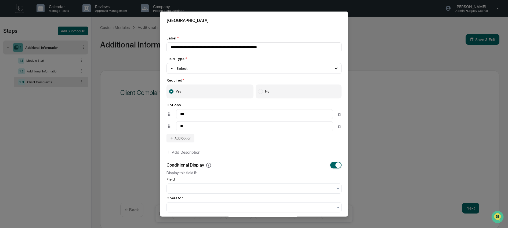
drag, startPoint x: 332, startPoint y: 165, endPoint x: 332, endPoint y: 173, distance: 7.8
click at [332, 165] on button "button" at bounding box center [335, 165] width 11 height 7
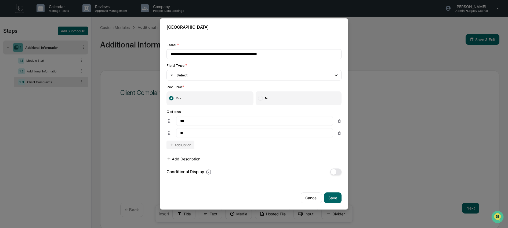
click at [193, 159] on button "Add Description" at bounding box center [183, 159] width 34 height 11
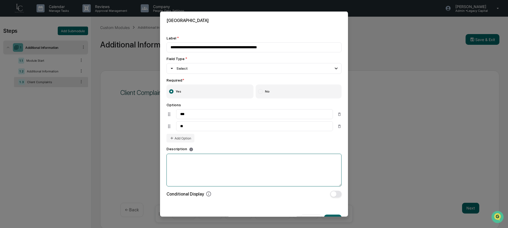
click at [192, 171] on textarea at bounding box center [253, 169] width 175 height 33
paste textarea "**********"
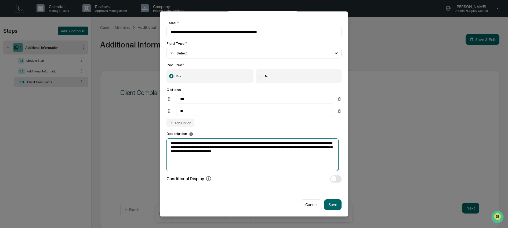
scroll to position [17, 0]
type textarea "**********"
click at [332, 202] on button "Save" at bounding box center [332, 204] width 17 height 11
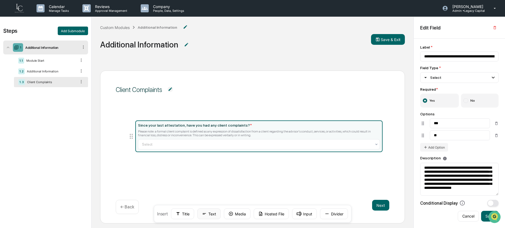
click at [209, 215] on button "Text" at bounding box center [208, 213] width 23 height 11
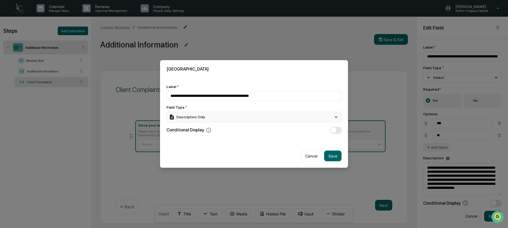
type input "**********"
click at [266, 117] on div "Description Only" at bounding box center [253, 117] width 175 height 11
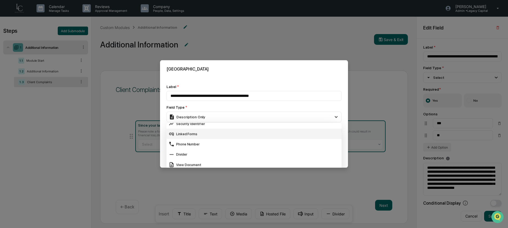
click at [243, 133] on div "Linked Forms" at bounding box center [253, 134] width 171 height 6
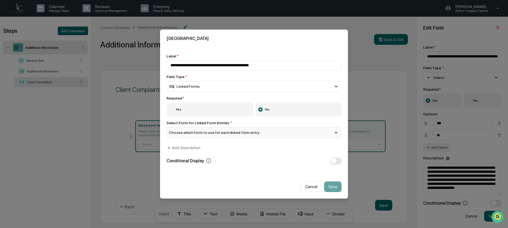
click at [247, 136] on div "Choose which form to use for each linked form entry" at bounding box center [253, 132] width 175 height 11
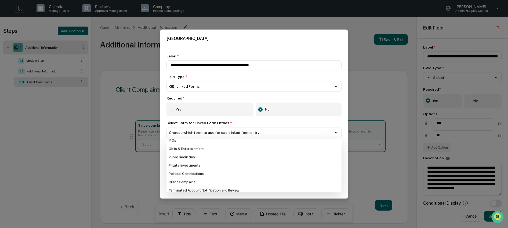
scroll to position [29, 0]
click at [244, 181] on div "Client Complaint" at bounding box center [253, 181] width 175 height 8
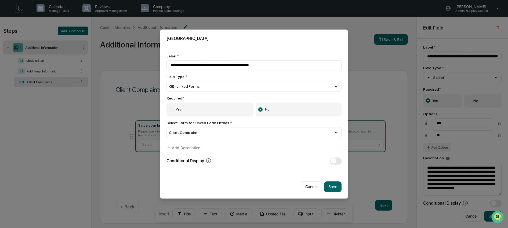
click at [340, 162] on button "button" at bounding box center [335, 160] width 11 height 7
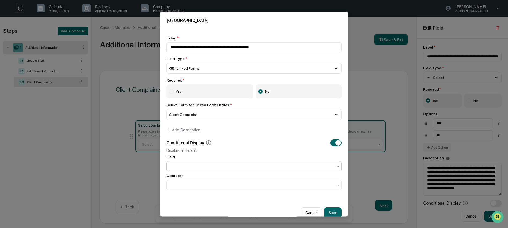
click at [277, 167] on div at bounding box center [251, 165] width 163 height 5
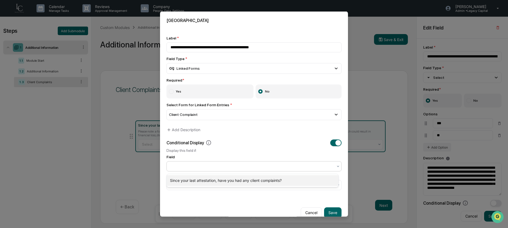
click at [270, 181] on div "Since your last attestation, have you had any client complaints?" at bounding box center [252, 180] width 171 height 11
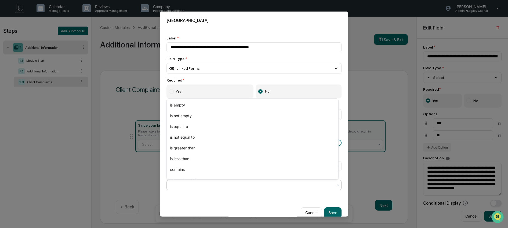
click at [267, 183] on div at bounding box center [252, 185] width 168 height 8
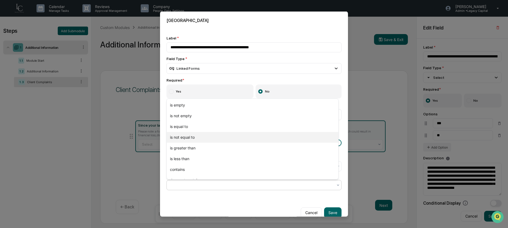
click at [242, 137] on div "is not equal to" at bounding box center [252, 137] width 171 height 11
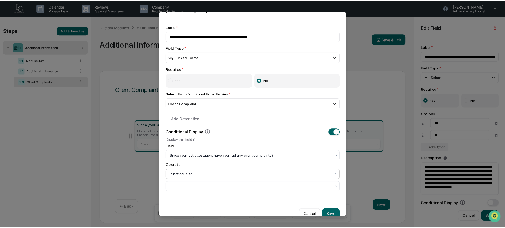
scroll to position [17, 0]
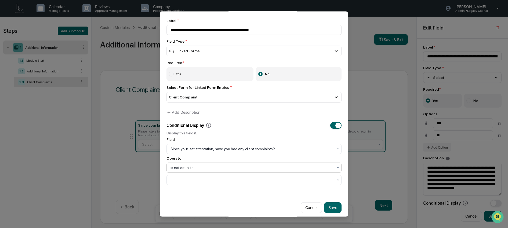
click at [203, 188] on div "**********" at bounding box center [254, 101] width 188 height 179
click at [203, 181] on div at bounding box center [251, 179] width 163 height 5
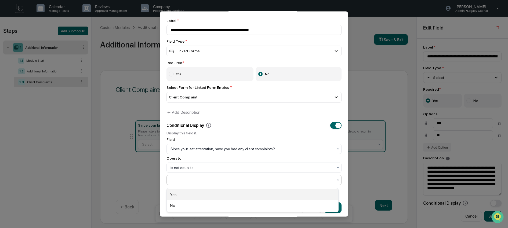
click at [199, 194] on div "Yes" at bounding box center [252, 194] width 171 height 11
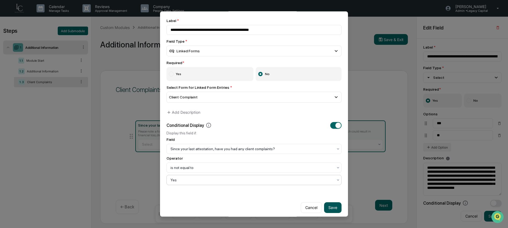
click at [329, 208] on button "Save" at bounding box center [332, 207] width 17 height 11
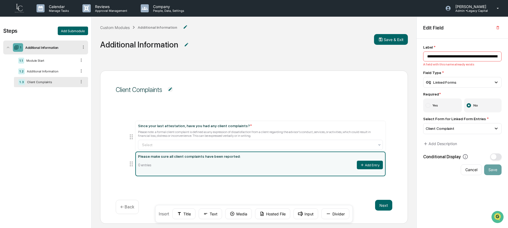
type input "**********"
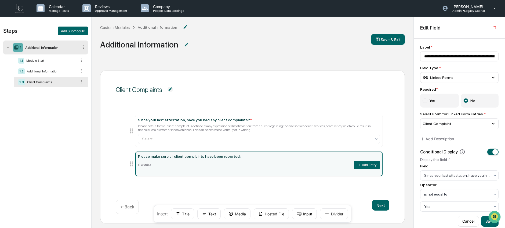
click at [172, 90] on img at bounding box center [169, 89] width 5 height 5
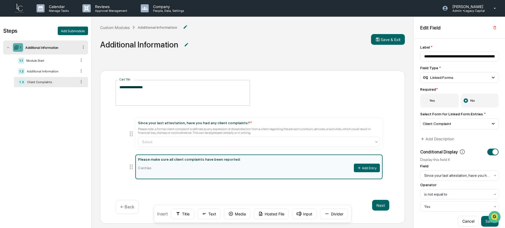
click at [172, 90] on textarea "**********" at bounding box center [182, 93] width 127 height 17
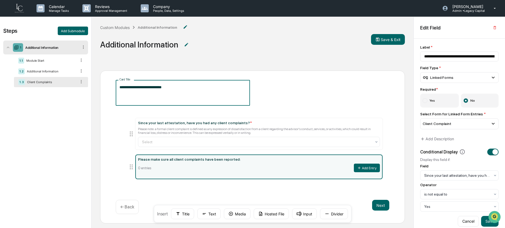
type textarea "**********"
click at [308, 97] on span "**********" at bounding box center [253, 93] width 274 height 26
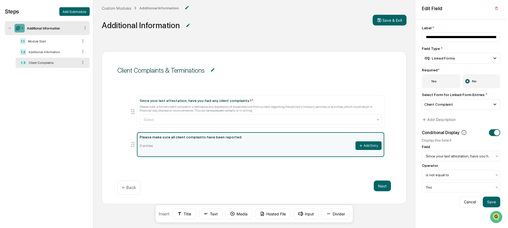
scroll to position [36, 0]
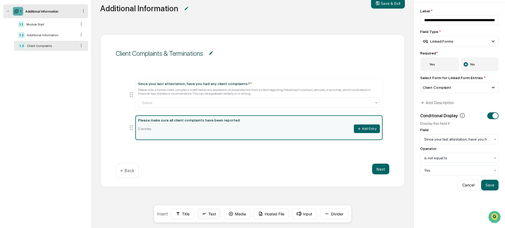
click at [203, 216] on icon at bounding box center [204, 213] width 5 height 5
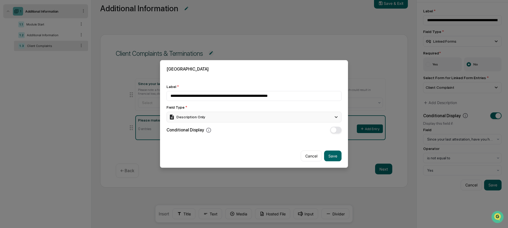
type input "**********"
click at [222, 116] on div "Description Only" at bounding box center [253, 117] width 175 height 11
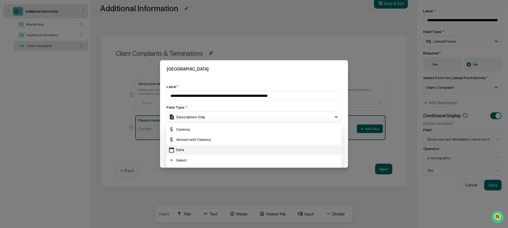
scroll to position [35, 0]
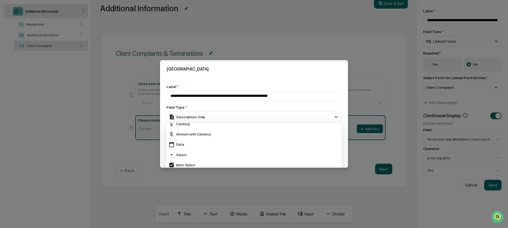
click at [222, 155] on div "Select" at bounding box center [253, 155] width 171 height 6
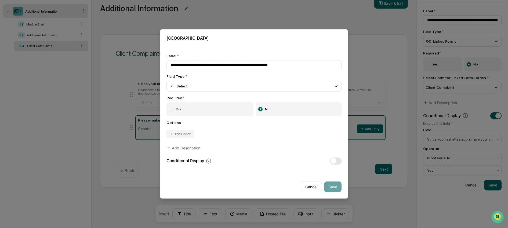
click at [213, 112] on label "Yes" at bounding box center [209, 109] width 87 height 14
click at [192, 135] on button "Add Option" at bounding box center [180, 134] width 28 height 9
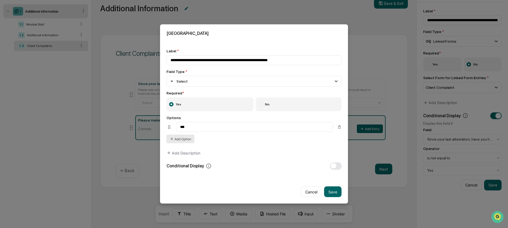
type input "***"
click at [187, 142] on button "Add Option" at bounding box center [180, 139] width 28 height 9
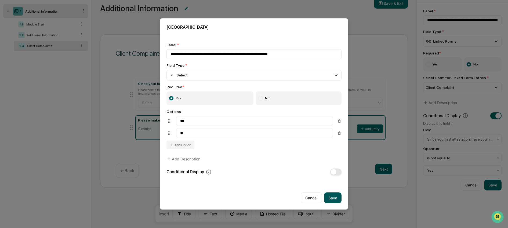
type input "**"
click at [336, 201] on button "Save" at bounding box center [332, 198] width 17 height 11
type input "**********"
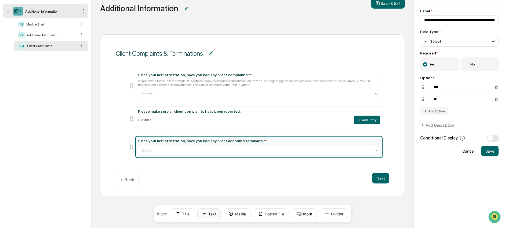
click at [207, 214] on icon at bounding box center [204, 213] width 5 height 5
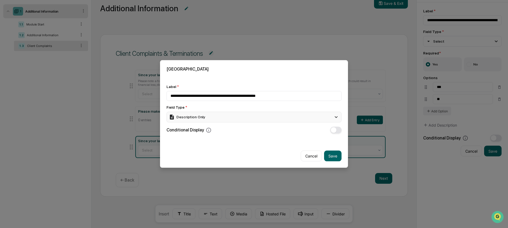
type input "**********"
click at [224, 119] on div "Description Only" at bounding box center [253, 117] width 175 height 11
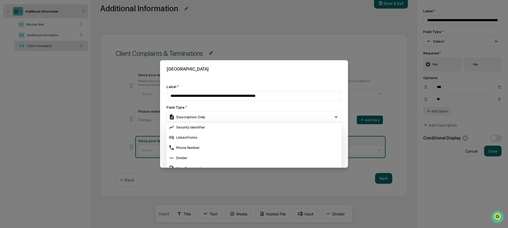
scroll to position [215, 0]
click at [221, 130] on div "Linked Forms" at bounding box center [253, 129] width 171 height 6
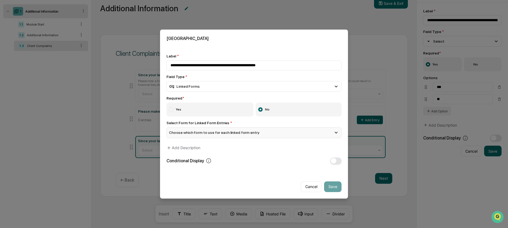
click at [219, 134] on span "Choose which form to use for each linked form entry" at bounding box center [214, 133] width 90 height 4
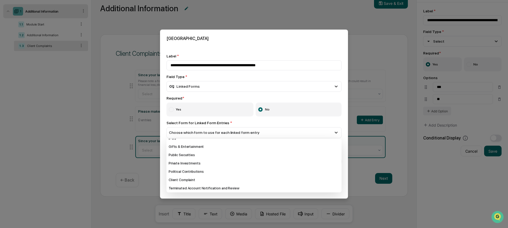
scroll to position [32, 0]
click at [212, 182] on div "Client Complaint" at bounding box center [253, 180] width 175 height 8
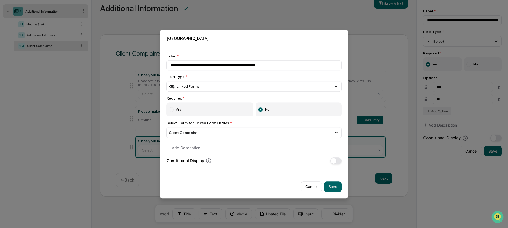
click at [333, 159] on span "button" at bounding box center [334, 161] width 6 height 6
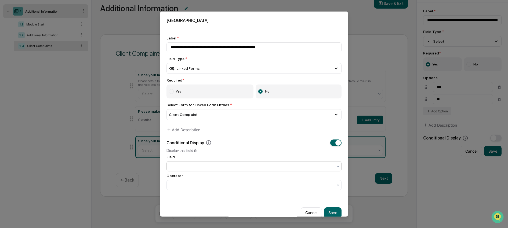
click at [249, 168] on div at bounding box center [251, 165] width 163 height 5
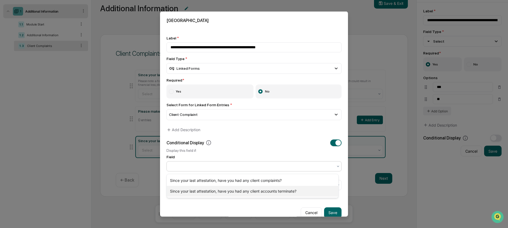
click at [241, 193] on div "Since your last attestation, have you had any client accounts terminate?" at bounding box center [252, 191] width 171 height 11
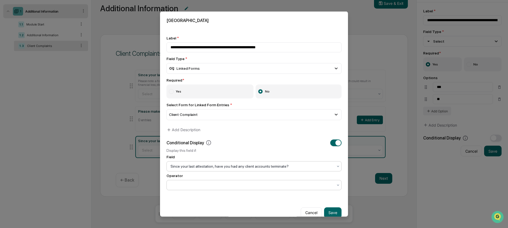
click at [245, 183] on div at bounding box center [252, 185] width 168 height 8
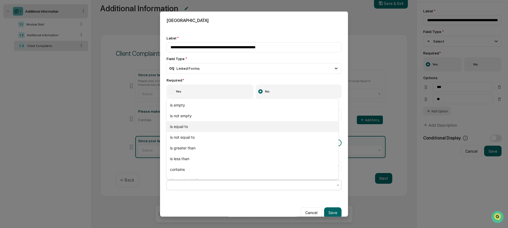
click at [220, 128] on div "is equal to" at bounding box center [252, 126] width 171 height 11
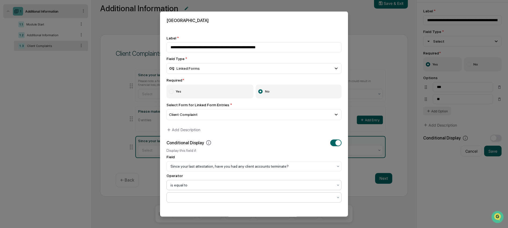
click at [223, 196] on div at bounding box center [252, 197] width 168 height 8
click at [217, 175] on div "Yes" at bounding box center [252, 174] width 171 height 11
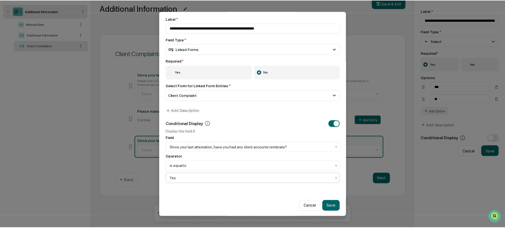
scroll to position [22, 0]
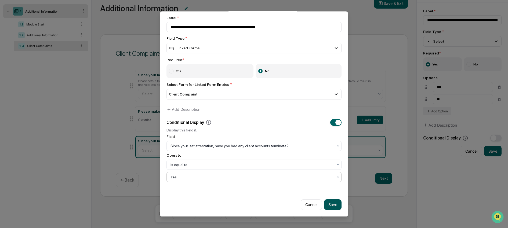
click at [328, 201] on button "Save" at bounding box center [332, 204] width 17 height 11
type input "**********"
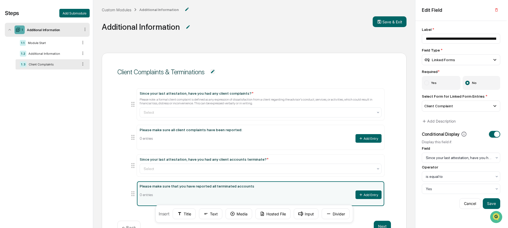
scroll to position [0, 0]
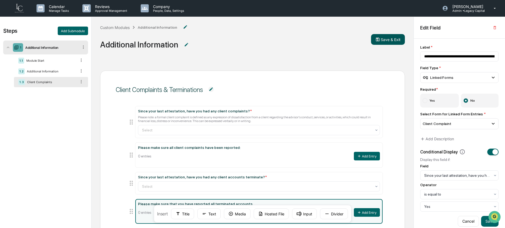
click at [385, 38] on button "Save & Exit" at bounding box center [388, 39] width 34 height 11
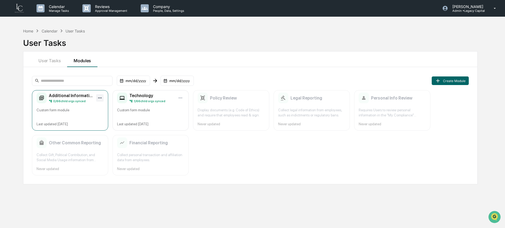
click at [102, 96] on html "Calendar Manage Tasks Reviews Approval Management Company People, Data, Setting…" at bounding box center [252, 114] width 505 height 228
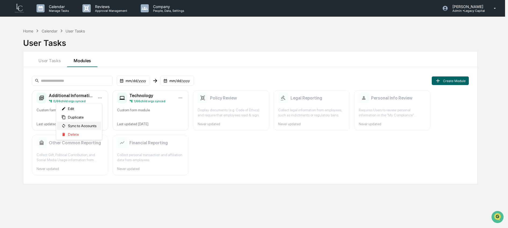
click at [97, 124] on span "Sync to Accounts" at bounding box center [82, 126] width 29 height 4
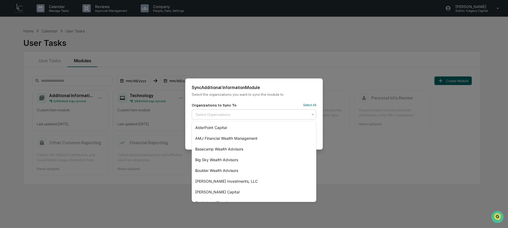
click at [240, 115] on div at bounding box center [252, 114] width 112 height 5
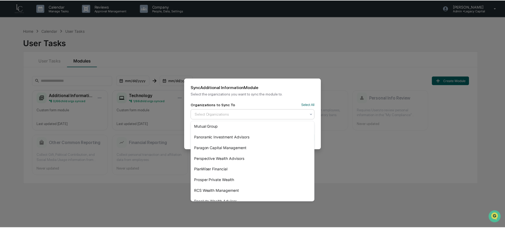
scroll to position [452, 0]
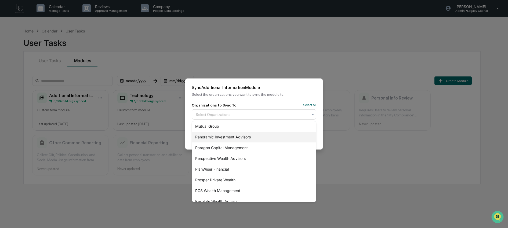
click at [239, 140] on div "Panoramic Investment Advisors" at bounding box center [254, 137] width 124 height 11
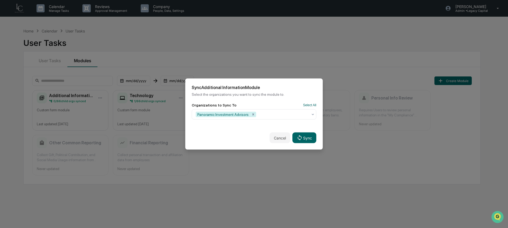
click at [280, 93] on p "Select the organizations you want to sync the module to." at bounding box center [254, 94] width 124 height 4
click at [304, 137] on button "Sync" at bounding box center [304, 138] width 24 height 11
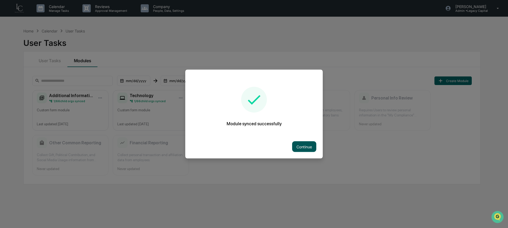
click at [302, 146] on button "Continue" at bounding box center [304, 146] width 24 height 11
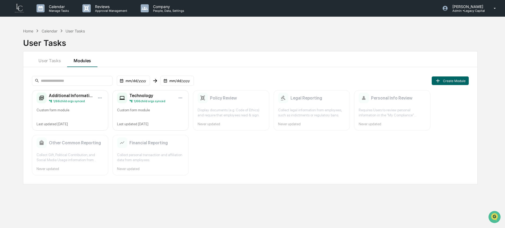
click at [20, 30] on div "Home Calendar User Tasks User Tasks User Tasks Modules mm/dd/yyyy mm/dd/yyyy Cr…" at bounding box center [250, 139] width 470 height 228
click at [26, 30] on div "Home" at bounding box center [28, 31] width 10 height 5
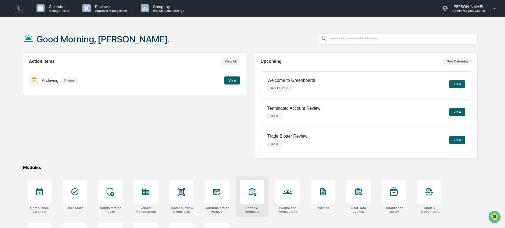
click at [258, 189] on div at bounding box center [252, 192] width 24 height 24
